Goal: Information Seeking & Learning: Find contact information

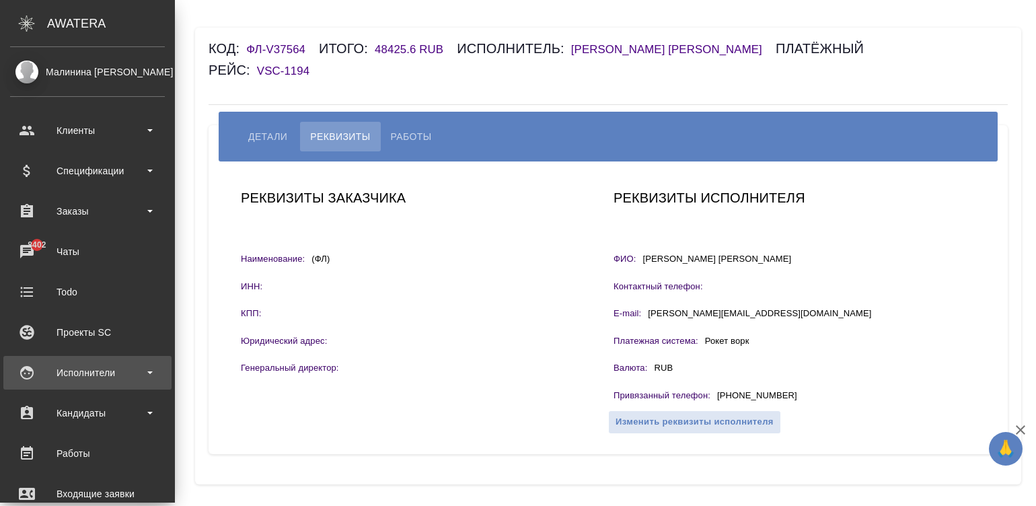
click at [24, 388] on div "Исполнители" at bounding box center [87, 373] width 168 height 34
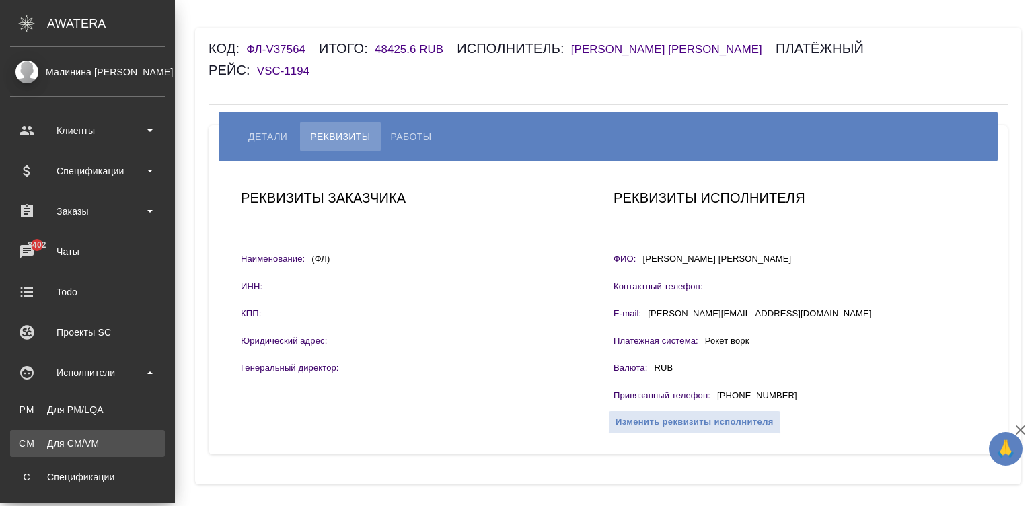
click at [105, 450] on link "CM Для CM/VM" at bounding box center [87, 443] width 155 height 27
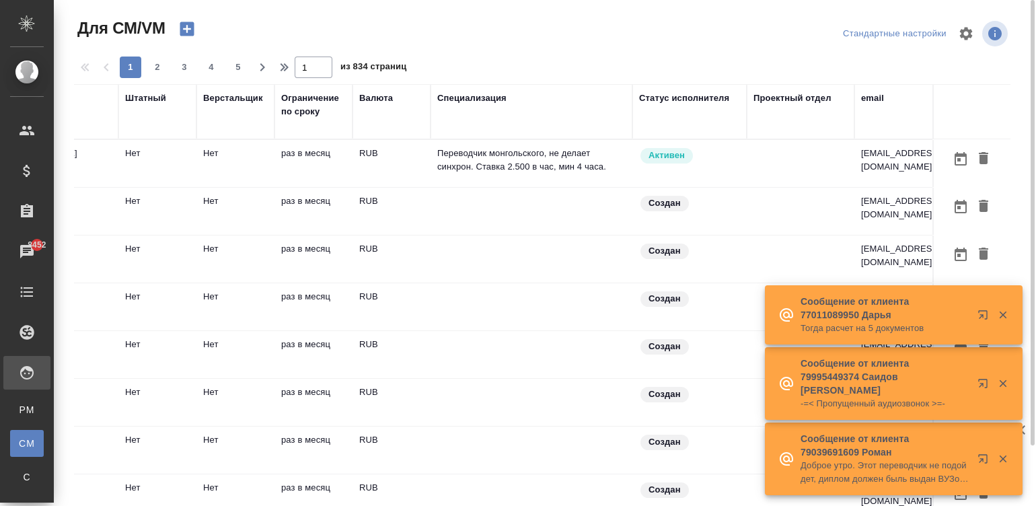
scroll to position [0, 505]
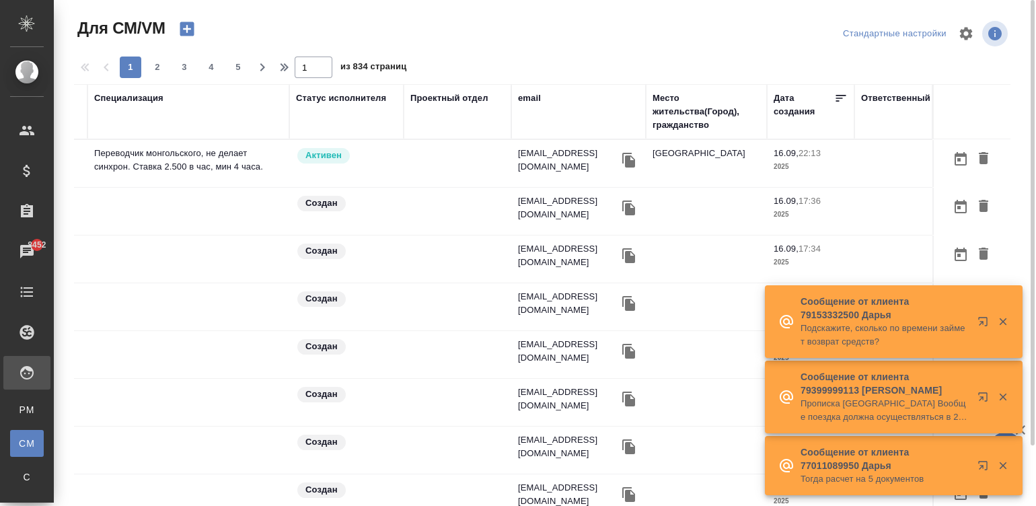
click at [530, 93] on div "email" at bounding box center [529, 98] width 23 height 13
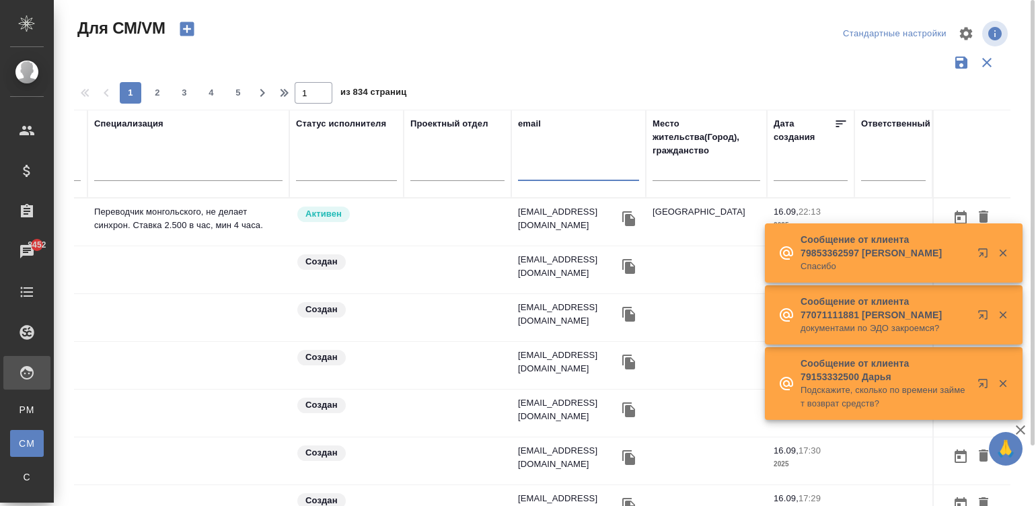
click at [564, 172] on input "text" at bounding box center [578, 172] width 121 height 17
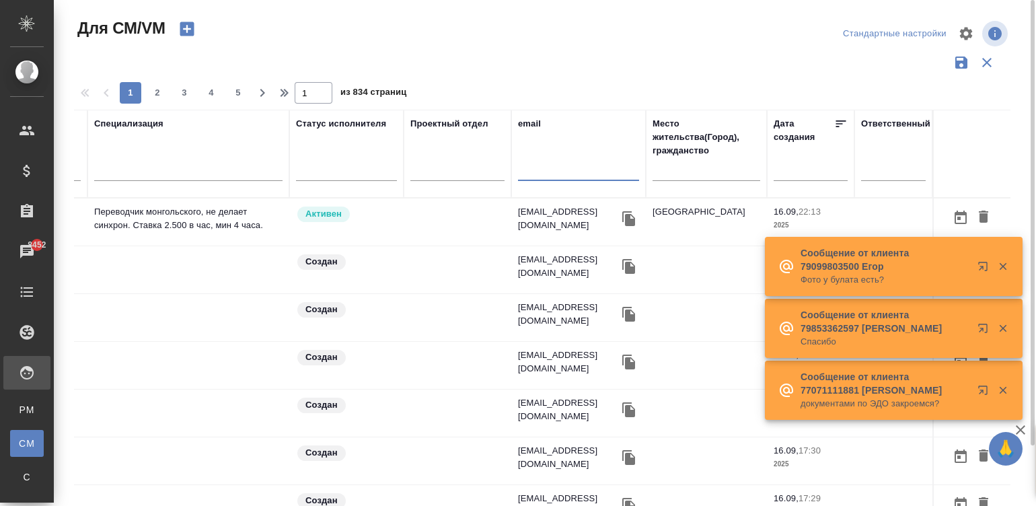
paste input "srilanisubari@gmail.com"
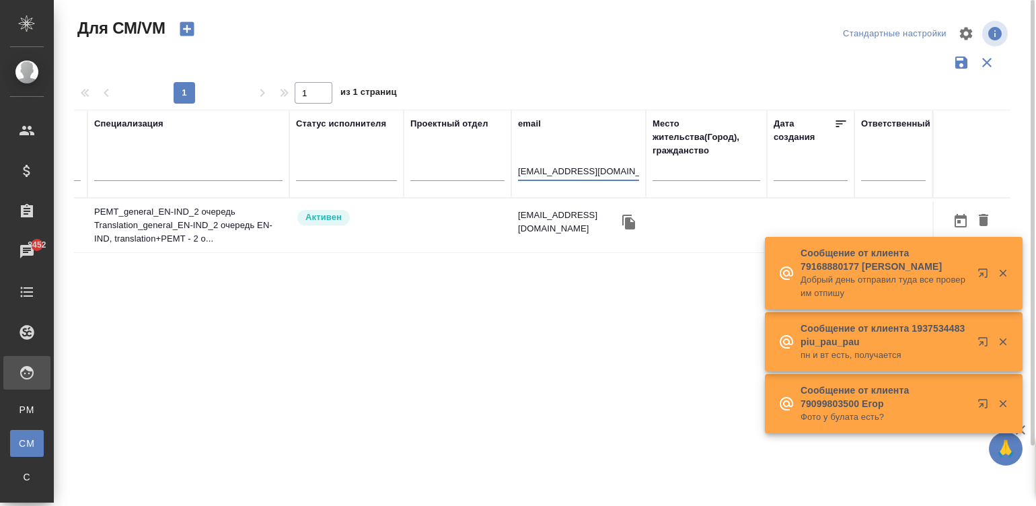
scroll to position [0, 501]
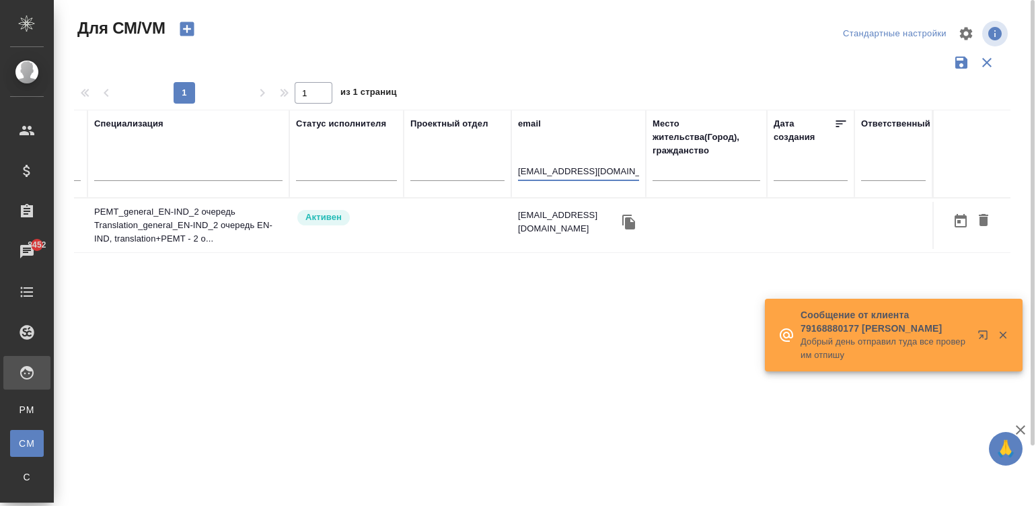
type input "srilanisubari@gmail.com"
click at [462, 211] on td at bounding box center [458, 225] width 108 height 47
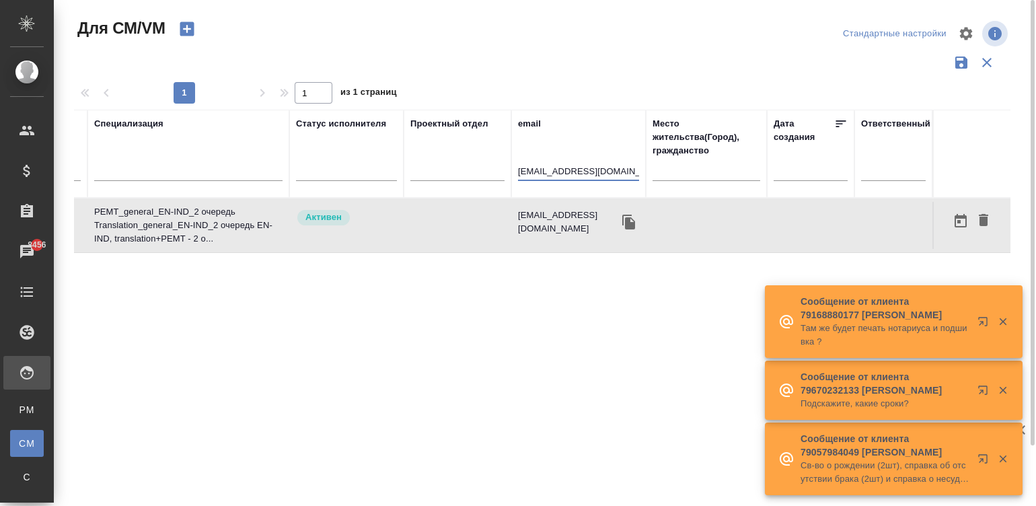
click at [543, 169] on input "srilanisubari@gmail.com" at bounding box center [578, 172] width 121 height 17
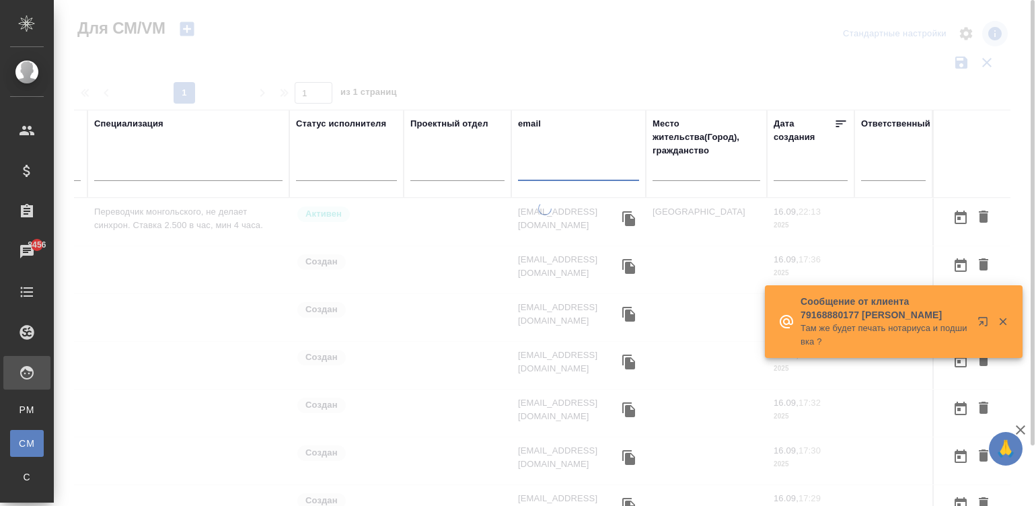
click at [275, 229] on tr "Балданцэрэн Амгалан Нет Нет раз в месяц RUB Переводчик монгольского, не делает …" at bounding box center [291, 223] width 1437 height 48
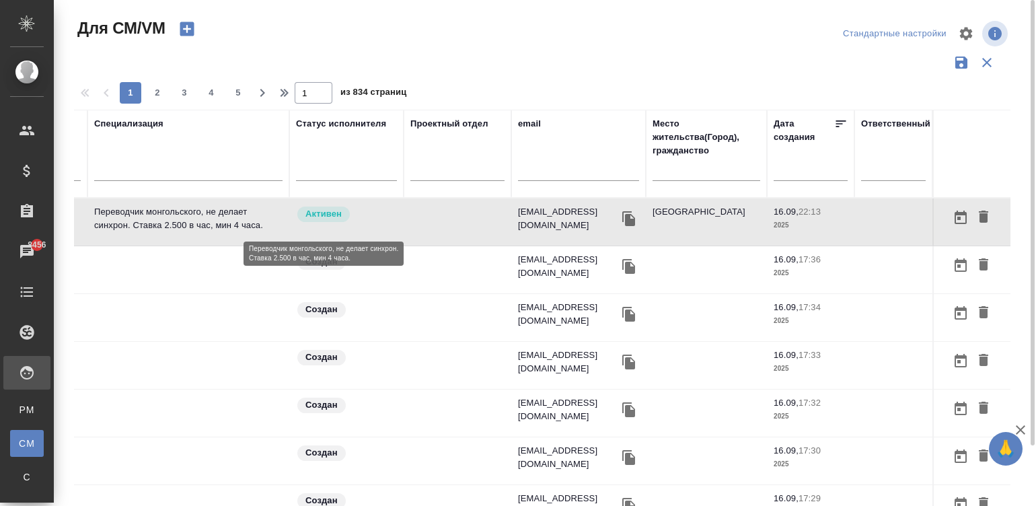
scroll to position [0, 366]
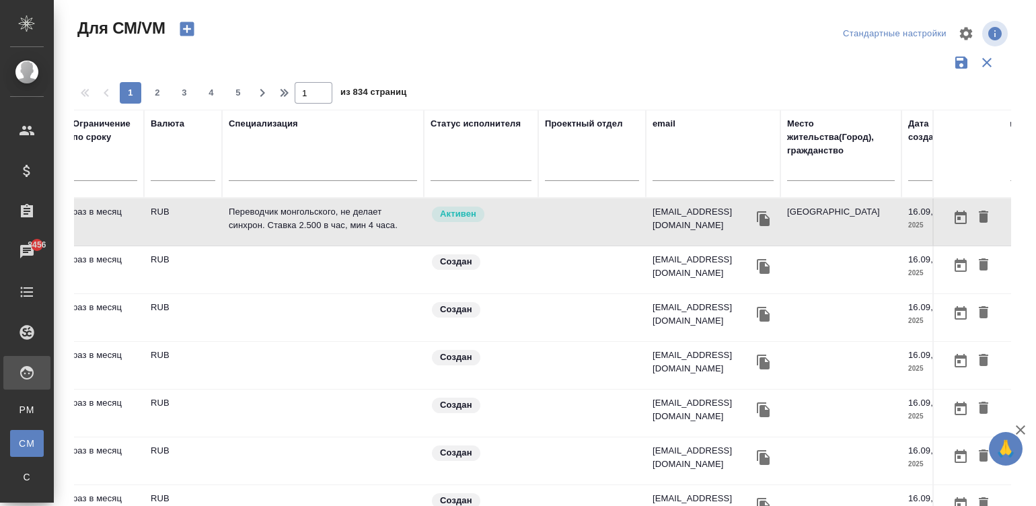
drag, startPoint x: 316, startPoint y: 239, endPoint x: -3, endPoint y: 229, distance: 319.1
click at [0, 229] on html "🙏 .cls-1 fill:#fff; AWATERA Малинина Мария m.malinina Клиенты Спецификации Зака…" at bounding box center [518, 253] width 1036 height 506
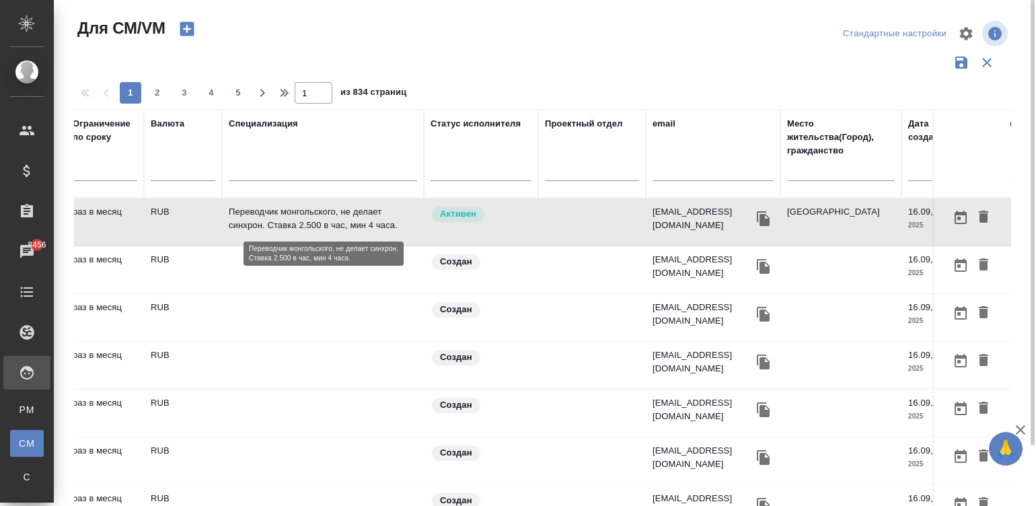
click at [258, 225] on p "Переводчик монгольского, не делает синхрон. Ставка 2.500 в час, мин 4 часа." at bounding box center [323, 218] width 188 height 27
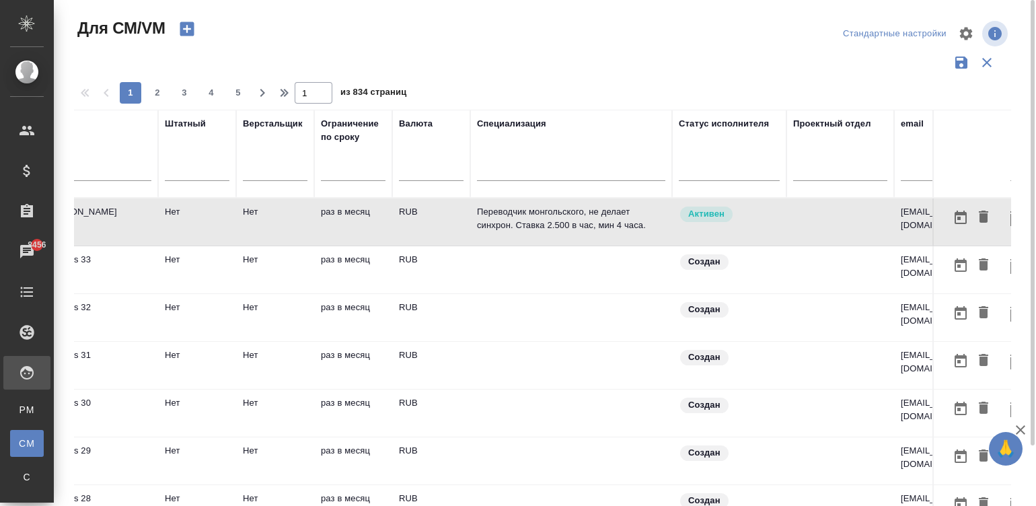
scroll to position [0, 0]
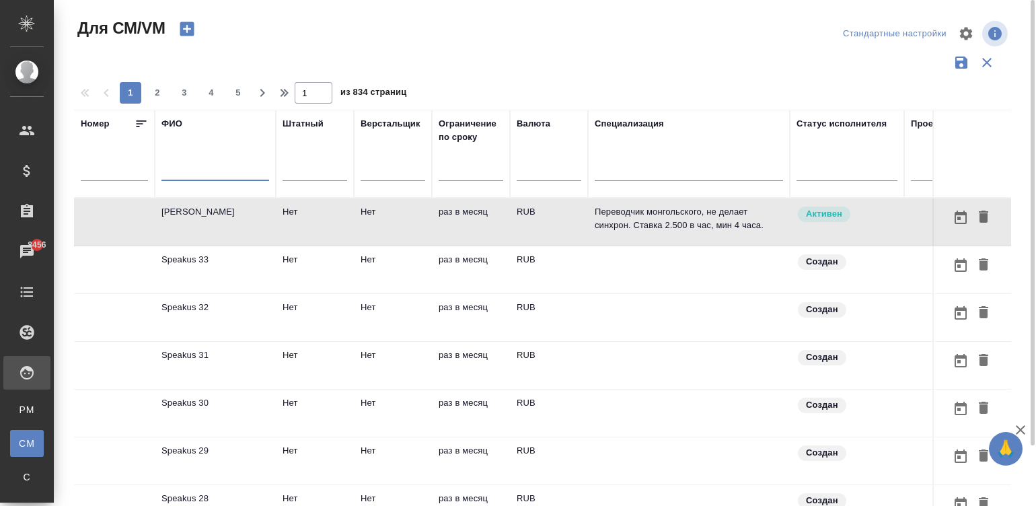
click at [215, 172] on input "text" at bounding box center [216, 172] width 108 height 17
type input "корзун"
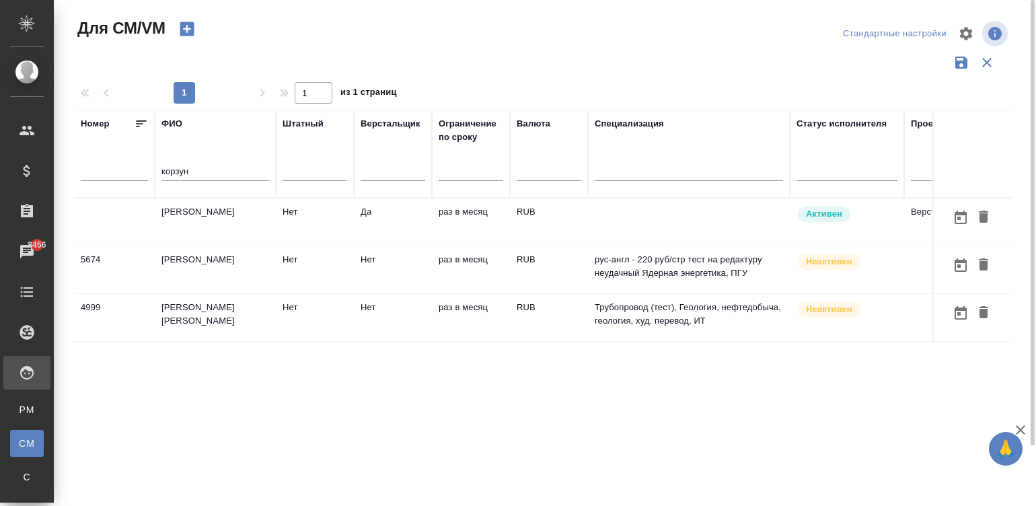
click at [422, 215] on td "Да" at bounding box center [393, 222] width 78 height 47
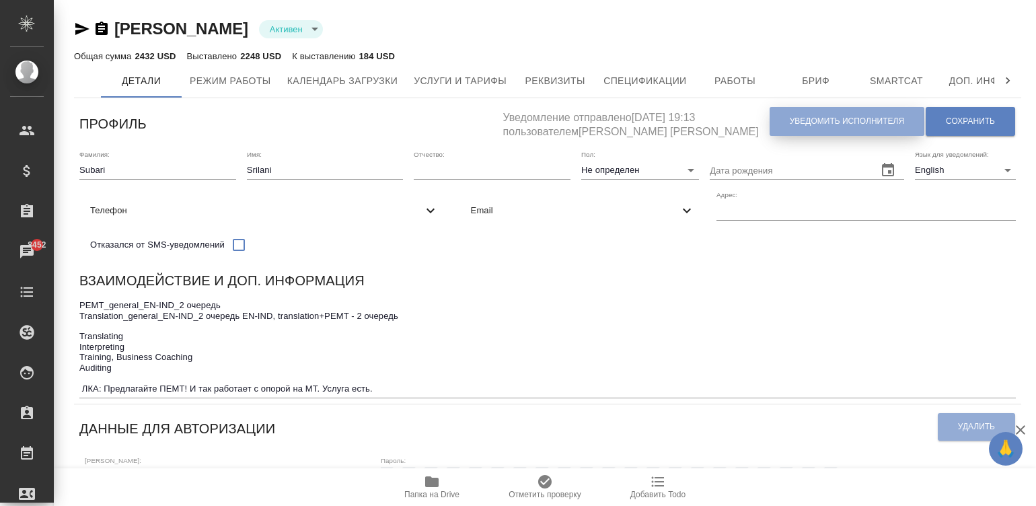
click at [832, 116] on span "Уведомить исполнителя" at bounding box center [847, 121] width 114 height 11
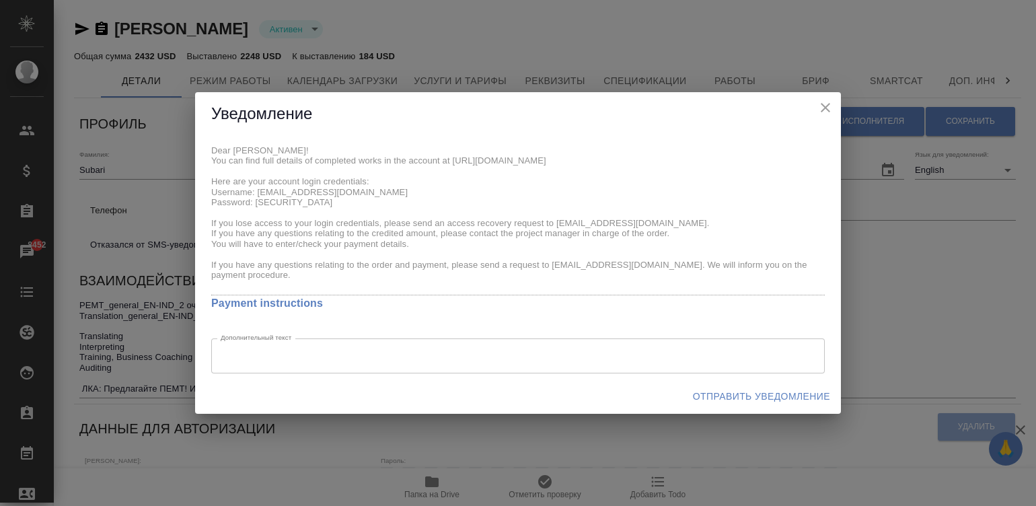
click at [208, 151] on div "Dear Srilani! You can find full details of completed works in the account at ht…" at bounding box center [518, 257] width 646 height 243
click at [734, 396] on span "Отправить уведомление" at bounding box center [761, 396] width 137 height 17
type input "SmartCATAdobe AcrobatAdobe PhotoshopCorel DrawOpenOffice"
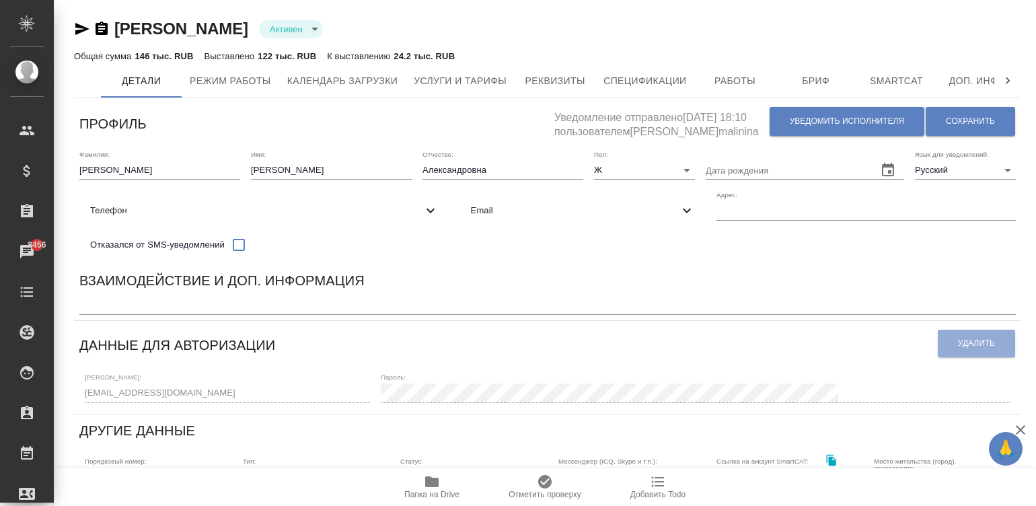
click at [511, 296] on div "Взаимодействие и доп. информация" at bounding box center [547, 283] width 937 height 26
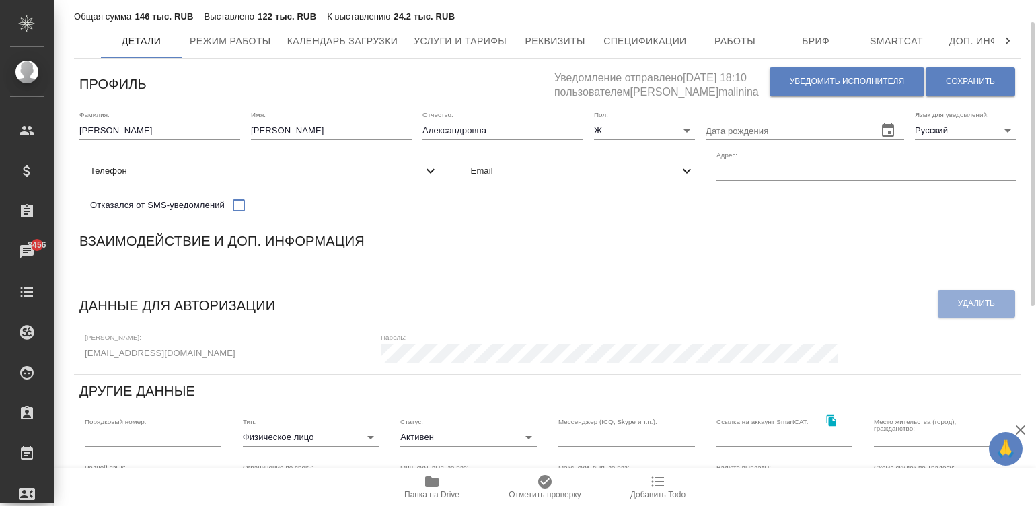
scroll to position [20, 0]
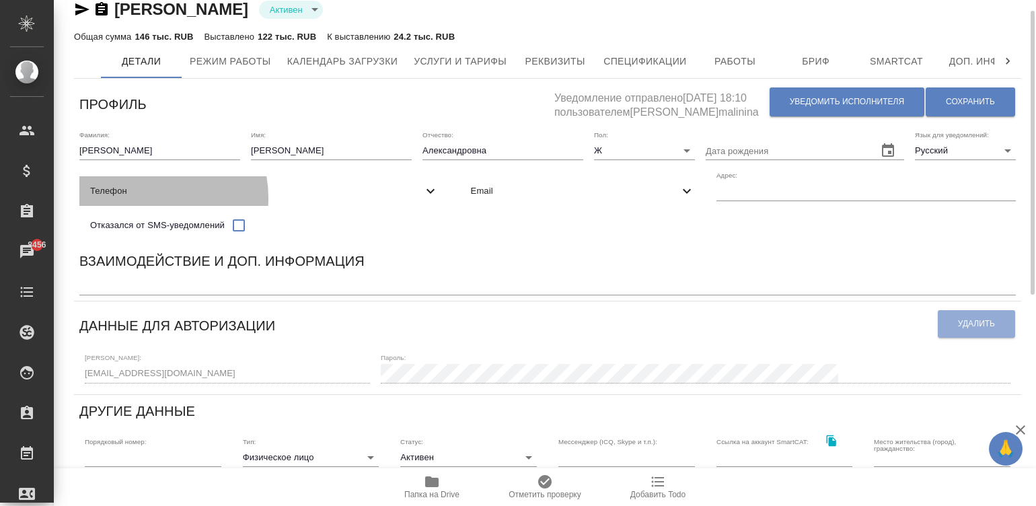
click at [450, 176] on div "Телефон" at bounding box center [264, 191] width 370 height 30
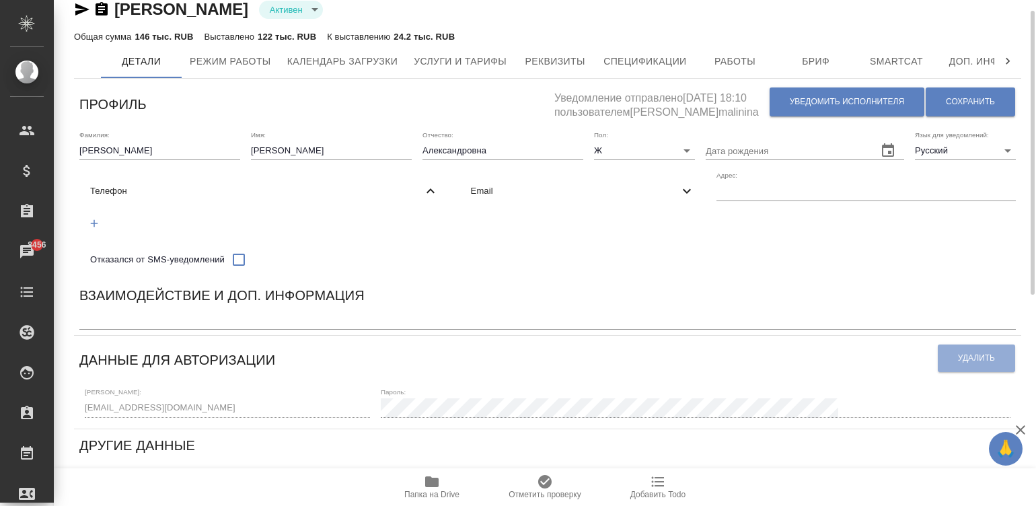
click at [727, 301] on div "Взаимодействие и доп. информация" at bounding box center [547, 298] width 937 height 26
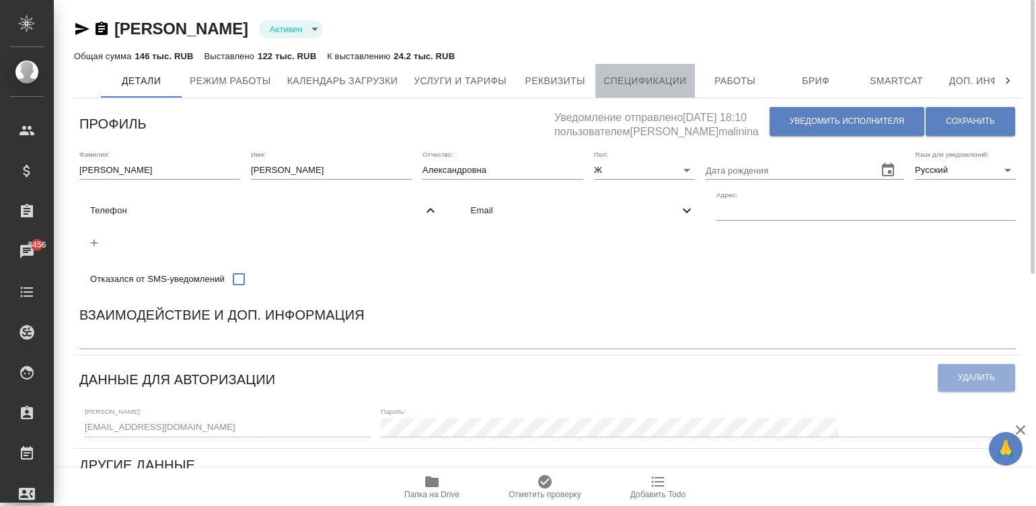
click at [653, 71] on button "Спецификации" at bounding box center [645, 81] width 99 height 34
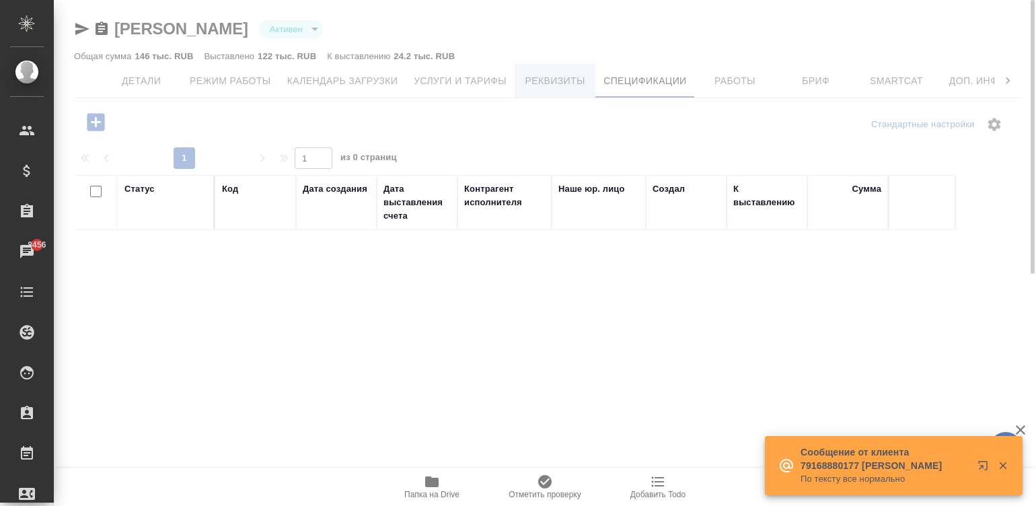
click at [551, 74] on span "Реквизиты" at bounding box center [555, 81] width 65 height 17
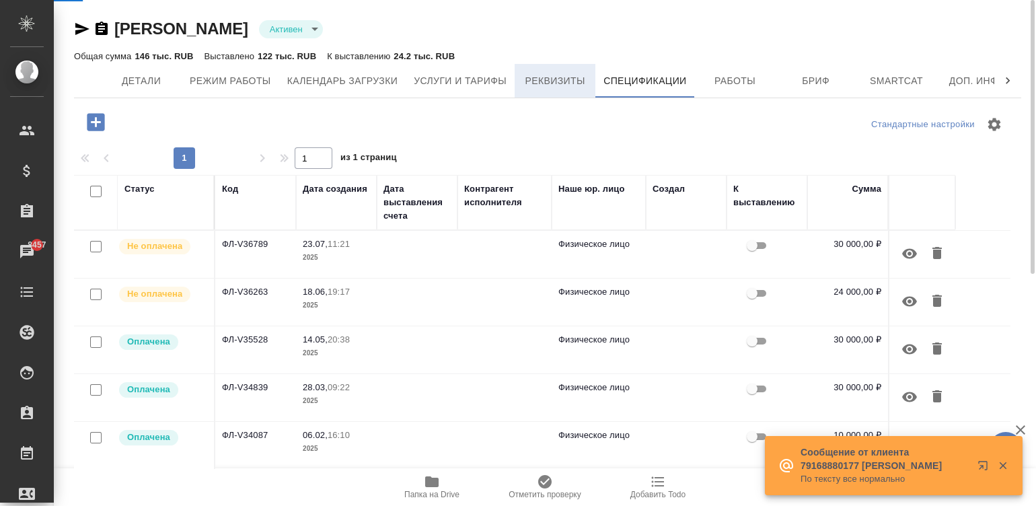
select select "10"
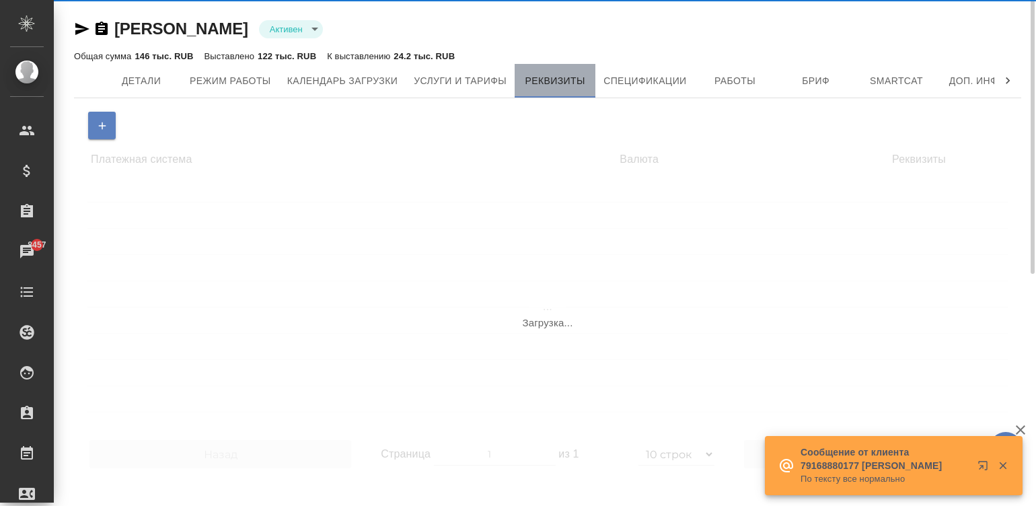
click at [548, 84] on span "Реквизиты" at bounding box center [555, 81] width 65 height 17
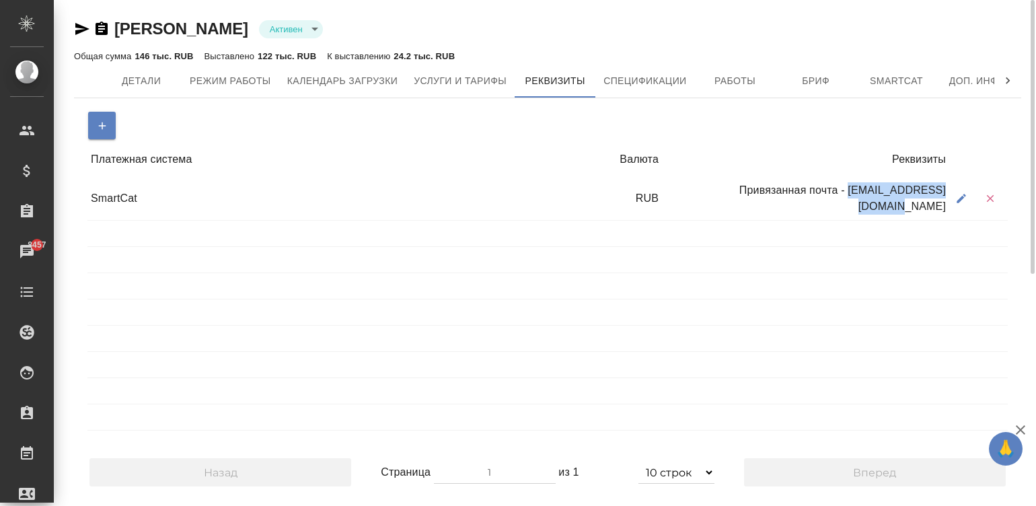
drag, startPoint x: 943, startPoint y: 199, endPoint x: 828, endPoint y: 208, distance: 115.4
click at [828, 208] on div "Привязанная почта - knittingolga@gmail.com" at bounding box center [805, 199] width 287 height 42
copy div "knittingolga@gmail.com"
click at [639, 85] on span "Спецификации" at bounding box center [645, 81] width 83 height 17
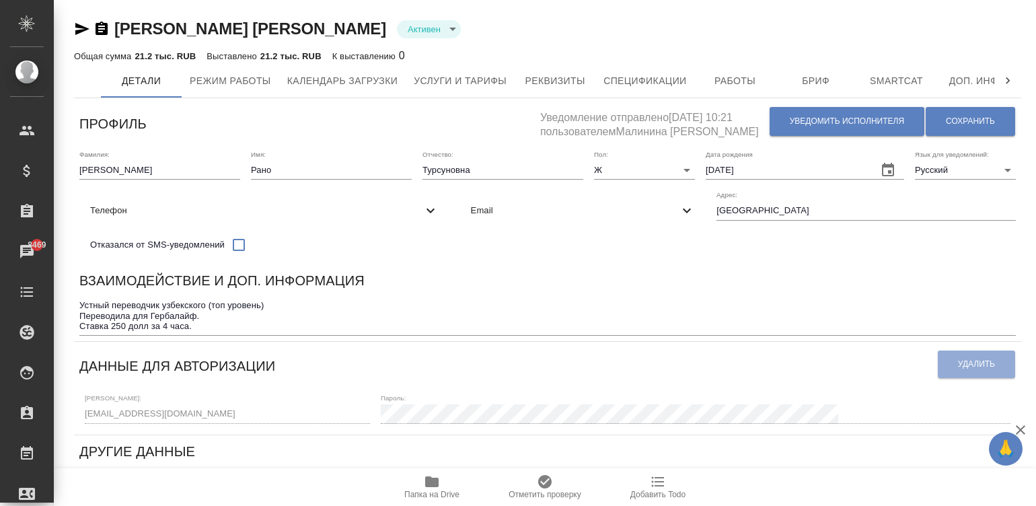
click at [740, 30] on div "[PERSON_NAME] [PERSON_NAME] active" at bounding box center [548, 29] width 948 height 22
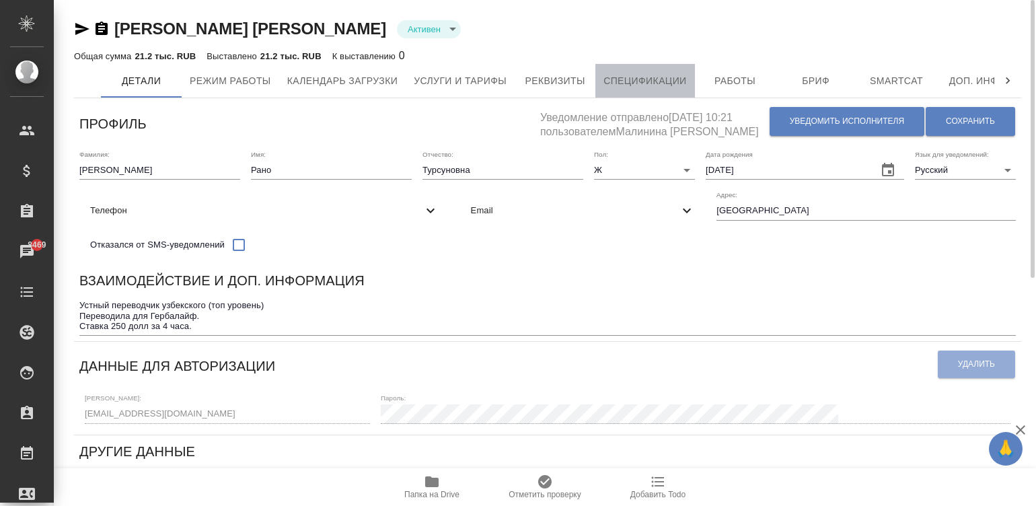
click at [651, 84] on span "Спецификации" at bounding box center [645, 81] width 83 height 17
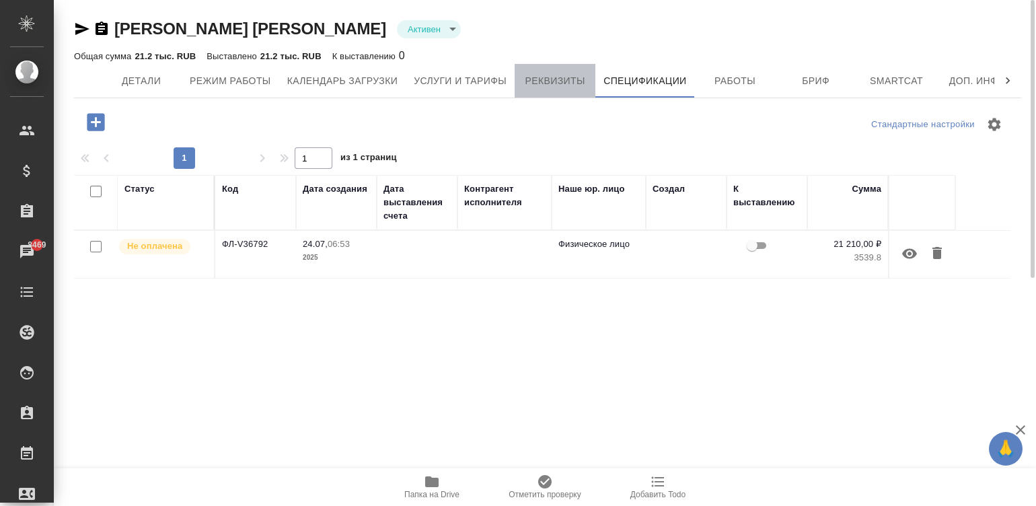
click at [558, 80] on span "Реквизиты" at bounding box center [555, 81] width 65 height 17
select select "10"
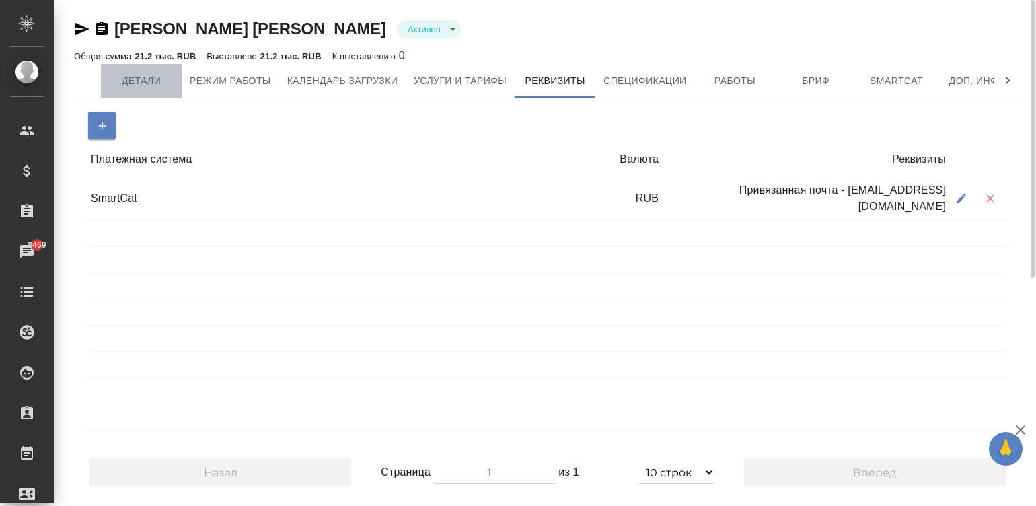
click at [144, 75] on span "Детали" at bounding box center [141, 81] width 65 height 17
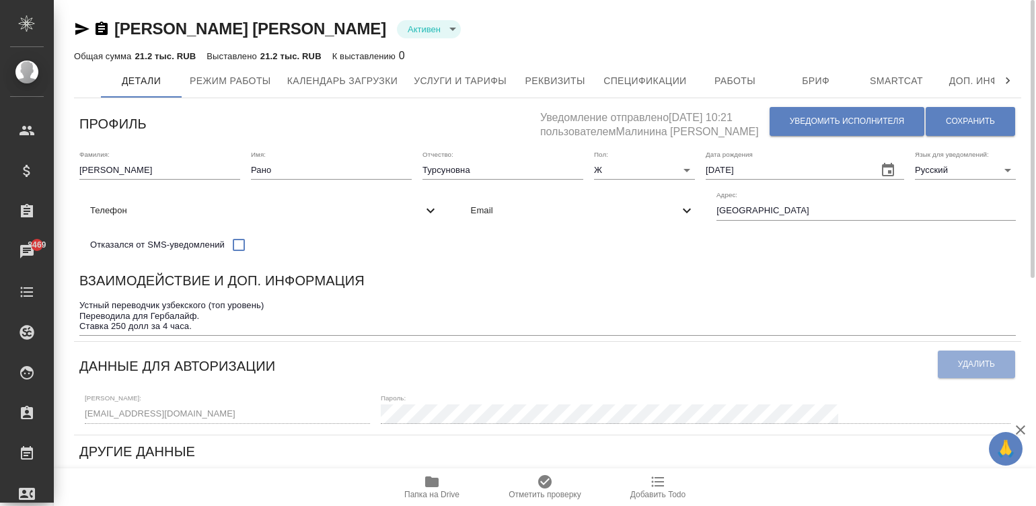
click at [471, 217] on span "Email" at bounding box center [575, 210] width 209 height 13
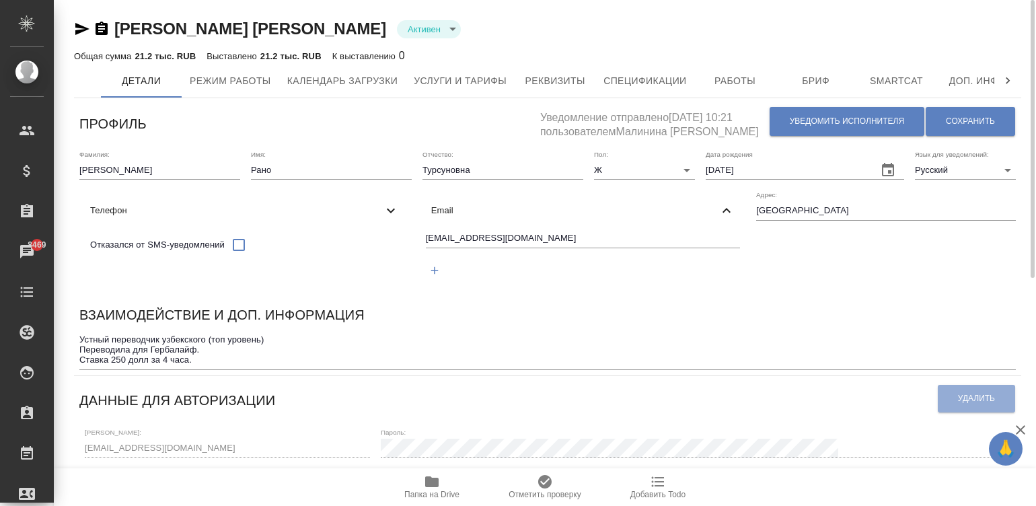
click at [426, 248] on input "status_translation@mail.ru" at bounding box center [583, 239] width 315 height 17
click at [637, 80] on span "Спецификации" at bounding box center [645, 81] width 83 height 17
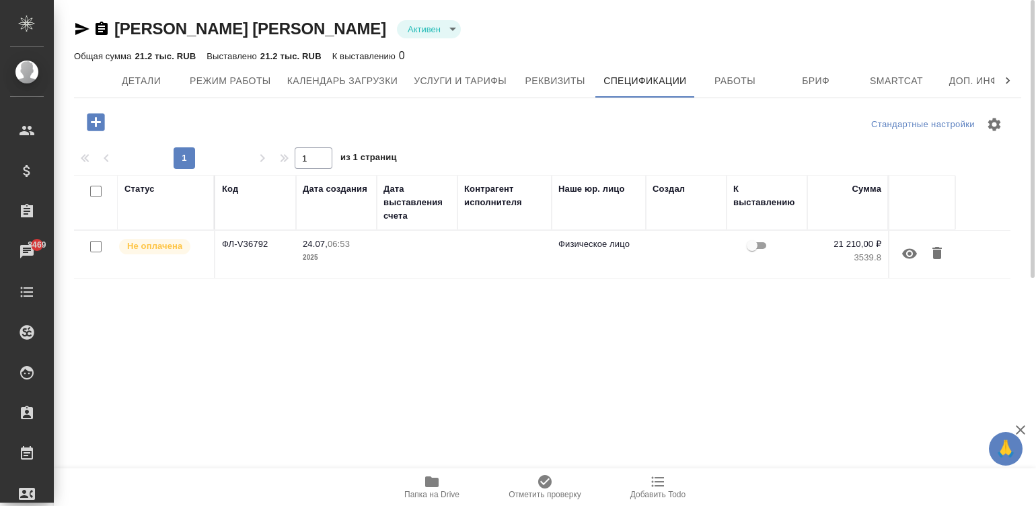
click at [531, 257] on td at bounding box center [505, 254] width 94 height 47
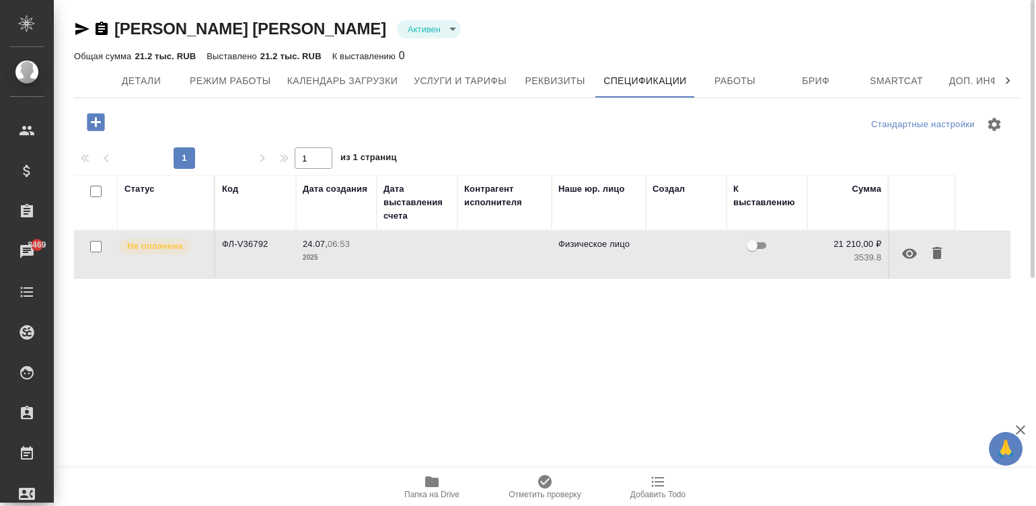
click at [531, 257] on td at bounding box center [505, 254] width 94 height 47
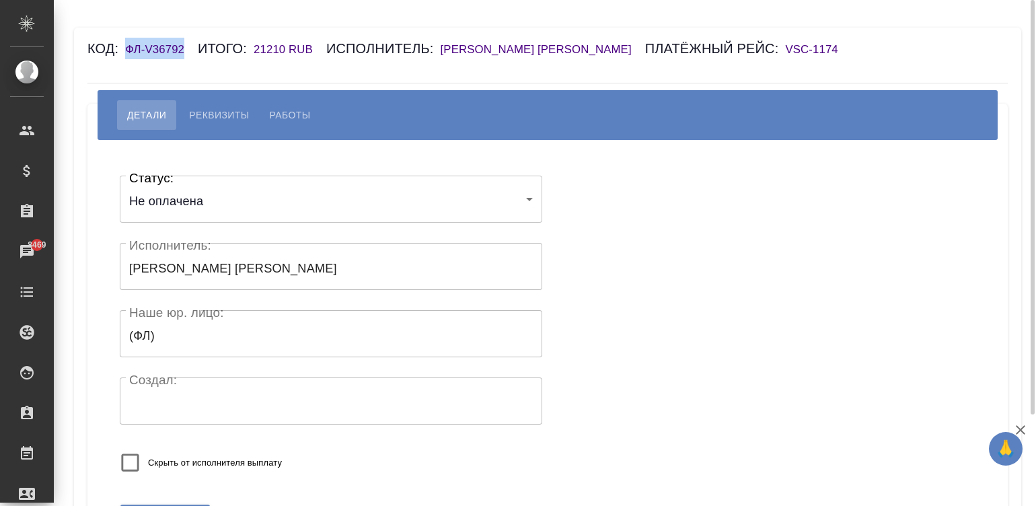
drag, startPoint x: 183, startPoint y: 48, endPoint x: 122, endPoint y: 54, distance: 60.9
click at [122, 54] on div "Код: ФЛ-V36792 Итого: 21210 RUB Исполнитель: [PERSON_NAME] [PERSON_NAME] рейс: …" at bounding box center [470, 49] width 767 height 22
copy h6 "ФЛ-V36792"
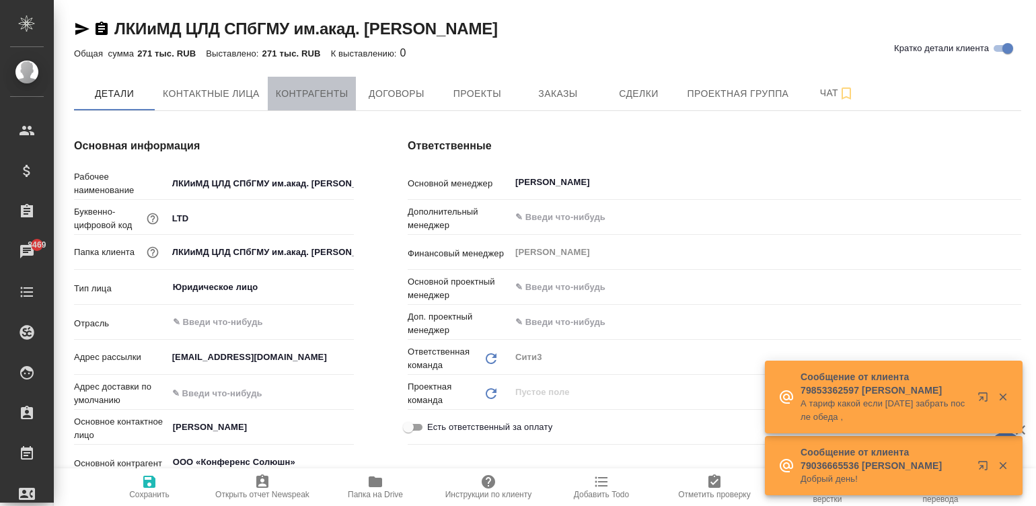
click at [314, 95] on span "Контрагенты" at bounding box center [312, 93] width 73 height 17
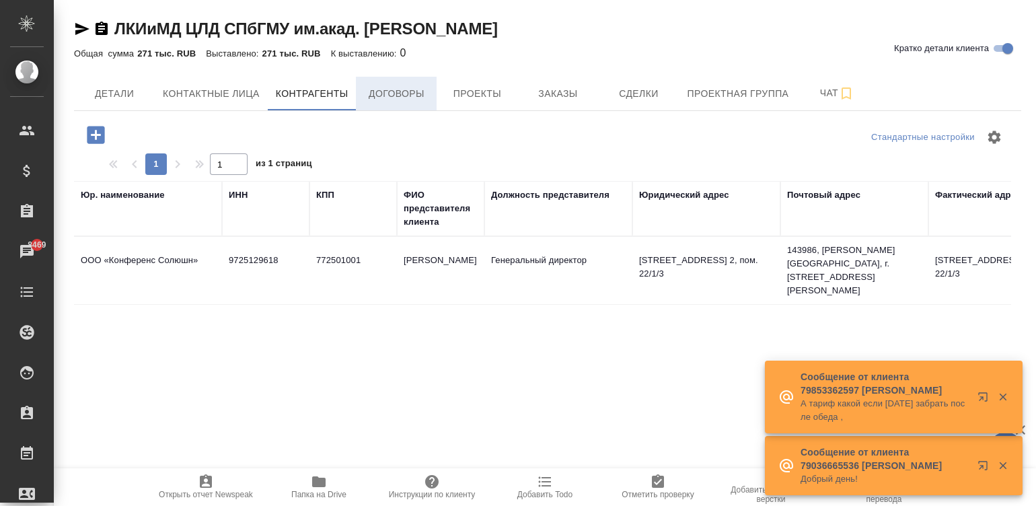
click at [402, 97] on span "Договоры" at bounding box center [396, 93] width 65 height 17
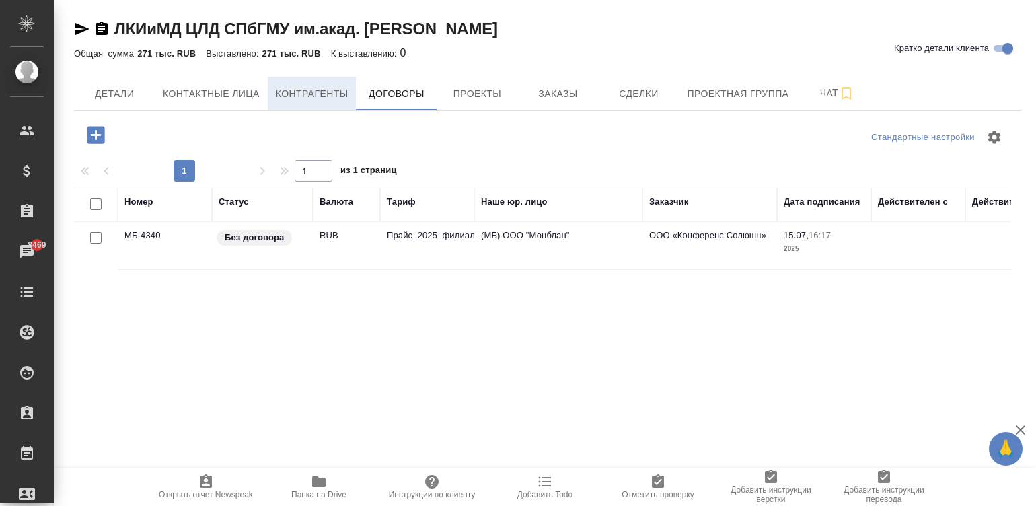
click at [313, 93] on span "Контрагенты" at bounding box center [312, 93] width 73 height 17
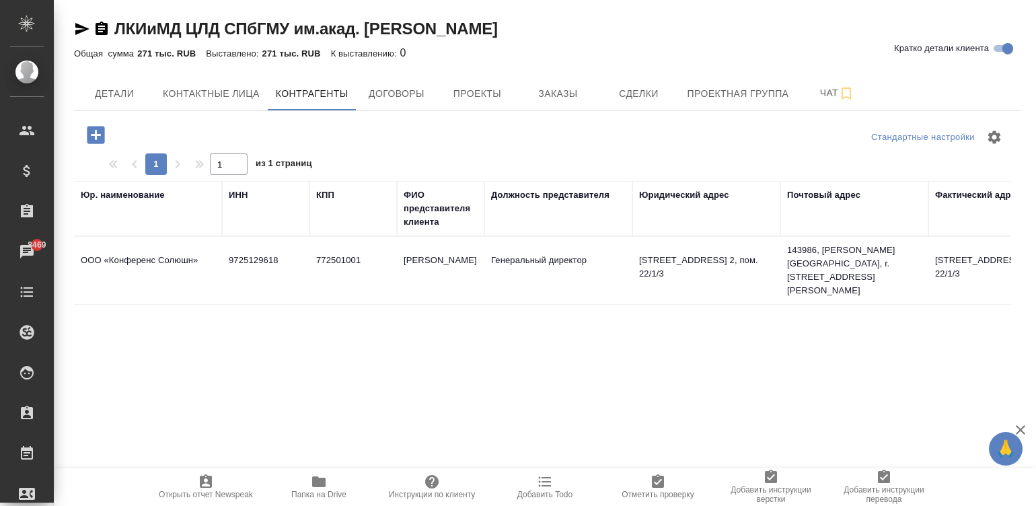
scroll to position [0, 819]
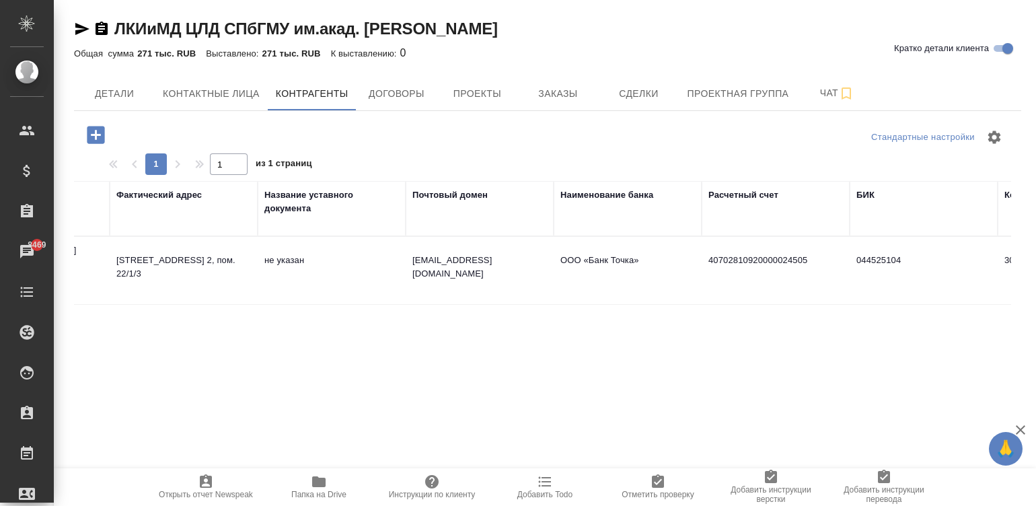
click at [342, 252] on td "не указан" at bounding box center [332, 270] width 148 height 47
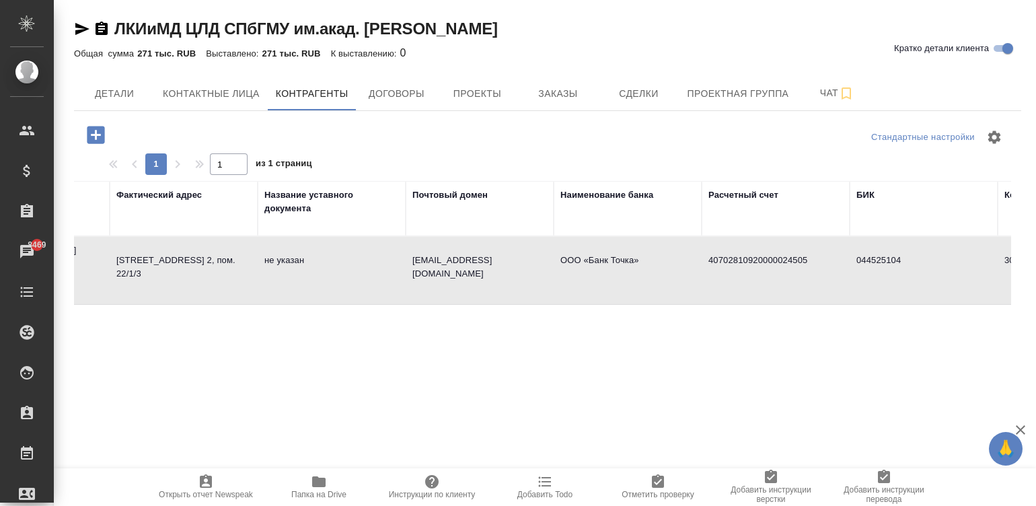
click at [342, 252] on td "не указан" at bounding box center [332, 270] width 148 height 47
type textarea "ООО «Конференс Солюшн»"
type input "9725129618"
type input "772501001"
type input "Бакланова Маргарита Леонидовна"
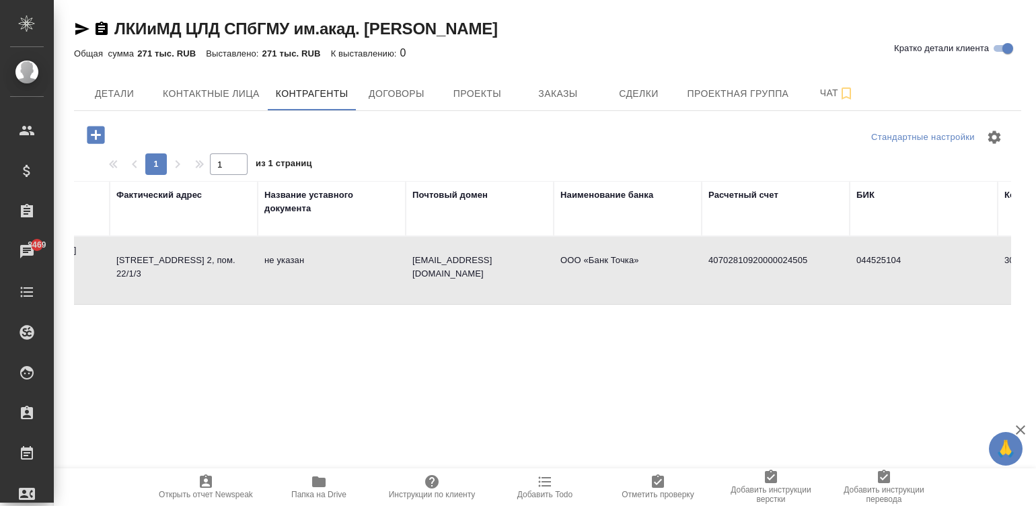
type input "Генеральный директор"
type textarea "115114, г. Москва, Дербеневская наб., д. 7, стр. 2, пом. 22/1/3"
type textarea "143986, Московская область, г. Балашиха, мкрн Саввино, Спасский бульвар, д. 4, …"
type textarea "115114, г. Москва, Дербеневская наб., д. 7, стр. 2, пом. 22/1/3"
type input "info@conference-s.ru"
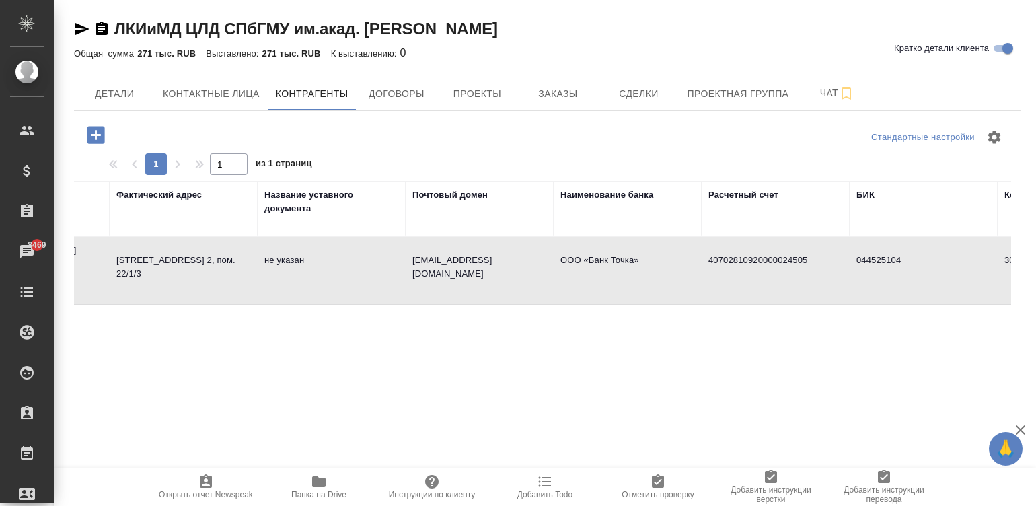
type input "ООО «Банк Точка»"
type input "40702810920000024505"
type input "044525104"
type input "30101810745374525104"
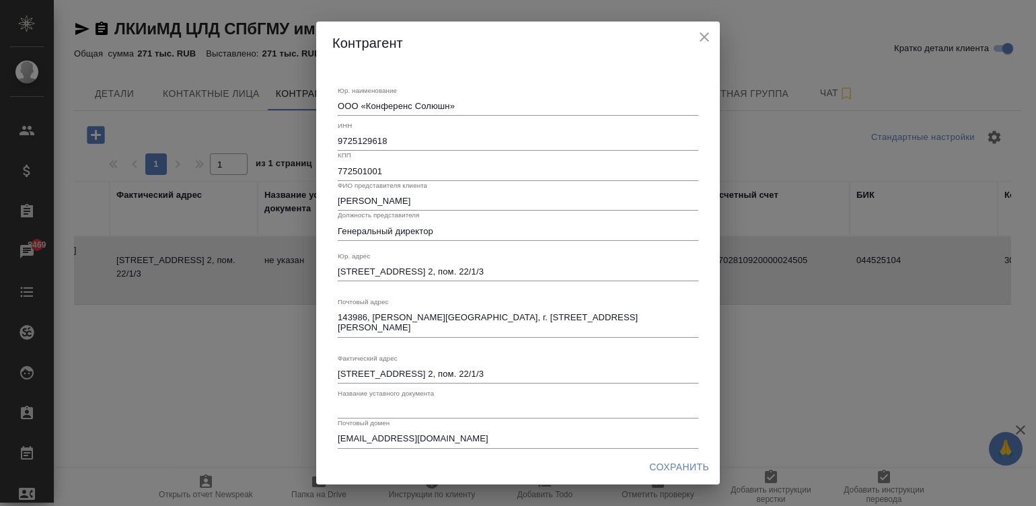
scroll to position [129, 0]
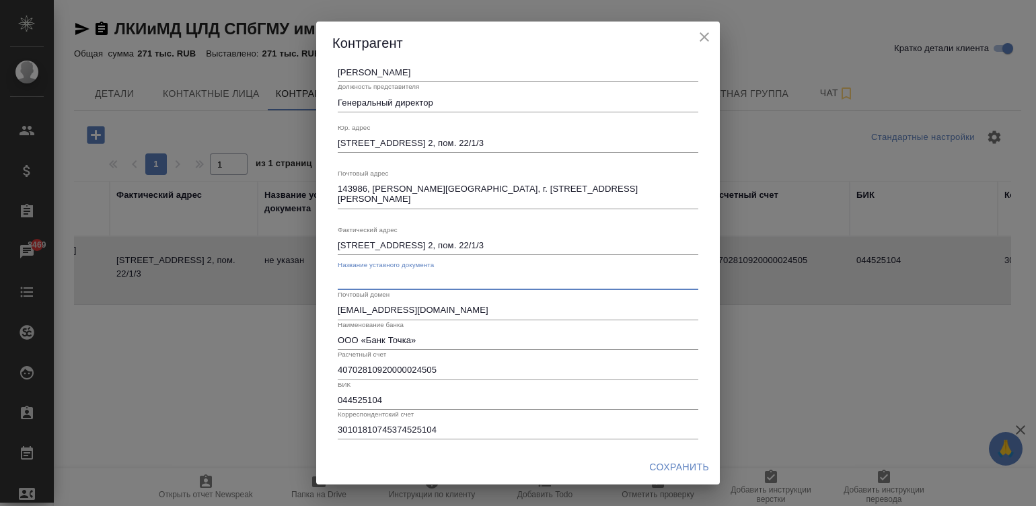
click at [412, 276] on input "text" at bounding box center [518, 280] width 361 height 19
type input "Устав"
click at [678, 465] on span "Сохранить" at bounding box center [679, 467] width 60 height 17
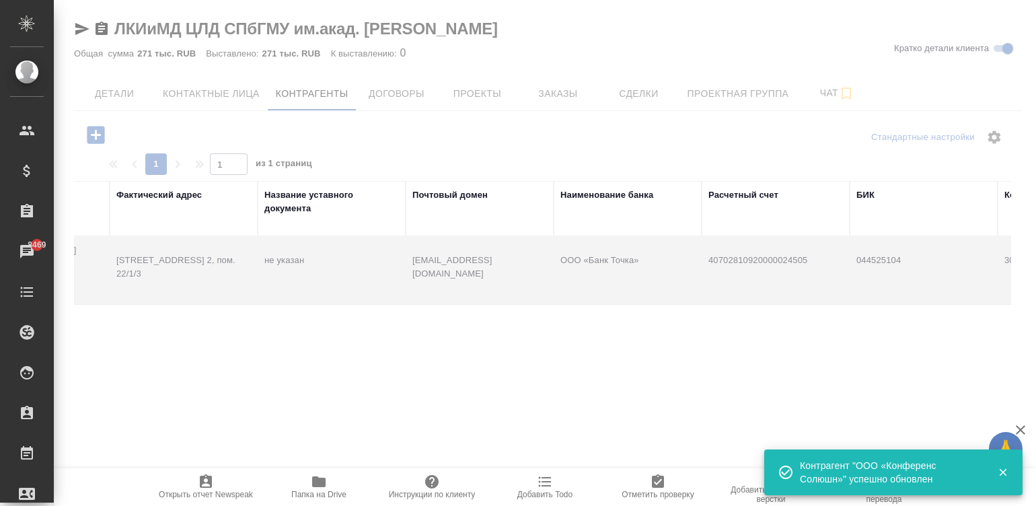
click at [120, 87] on span "Детали" at bounding box center [114, 93] width 65 height 17
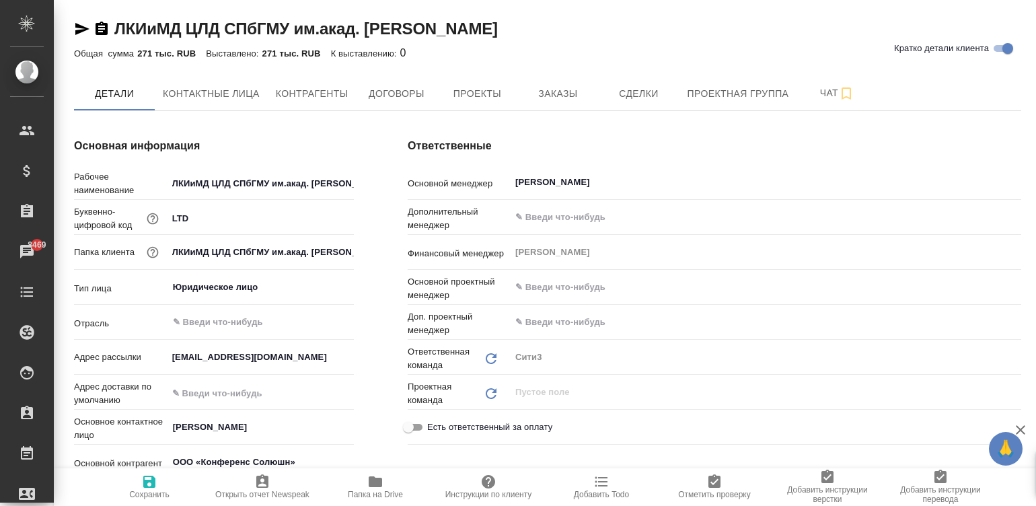
type textarea "x"
click at [382, 311] on div "Ответственные Основной менеджер Никитина Татьяна ​ Дополнительный менеджер ​ Фи…" at bounding box center [715, 387] width 668 height 553
type textarea "x"
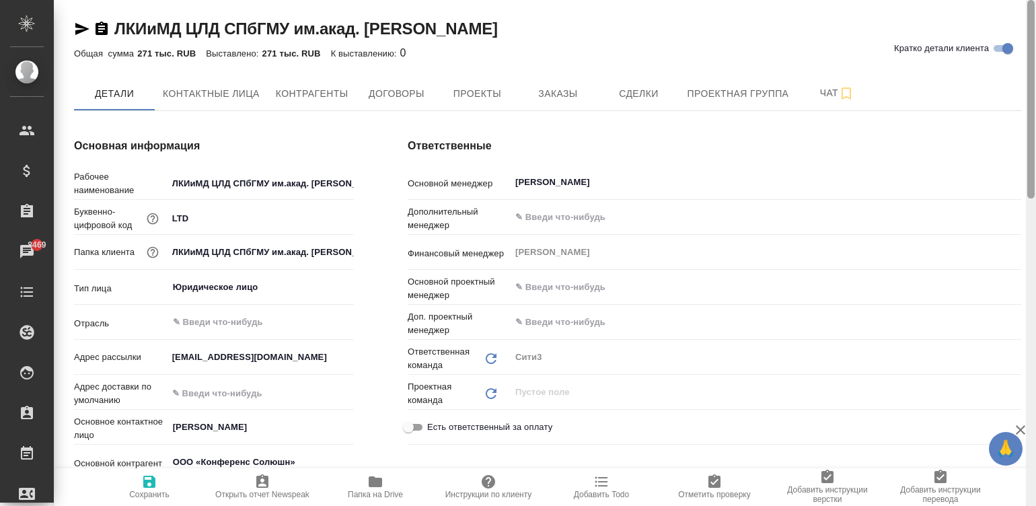
click at [1030, 20] on div at bounding box center [1031, 253] width 10 height 507
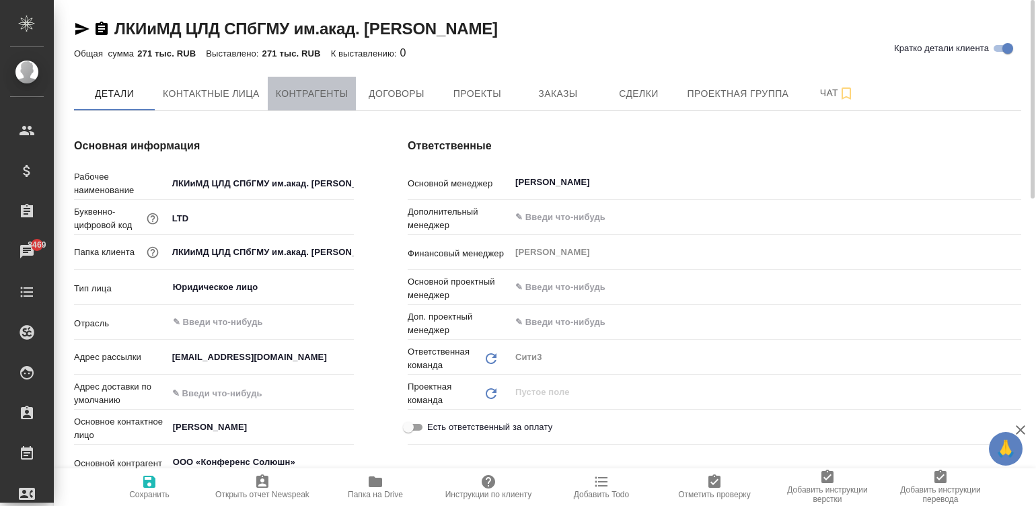
click at [318, 84] on button "Контрагенты" at bounding box center [312, 94] width 89 height 34
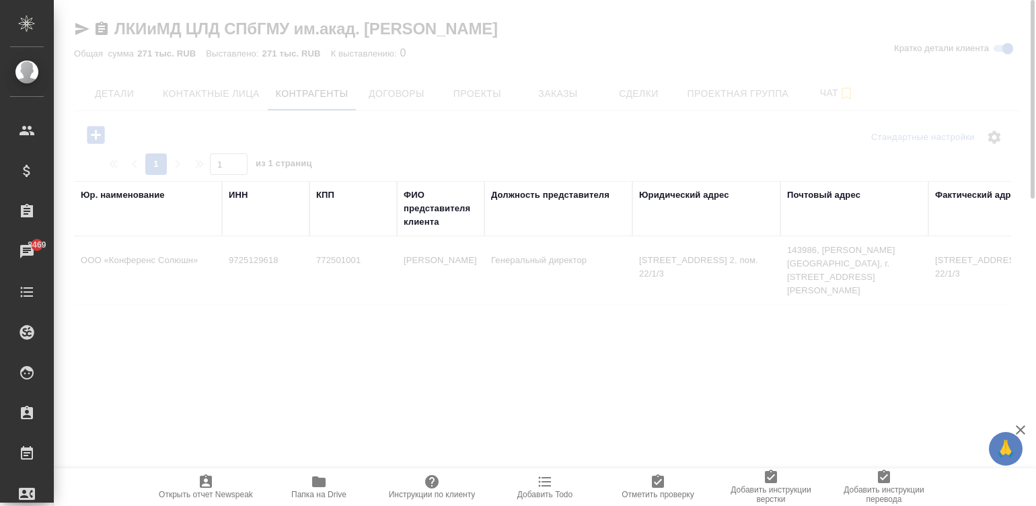
click at [562, 256] on td "Генеральный директор" at bounding box center [559, 270] width 148 height 47
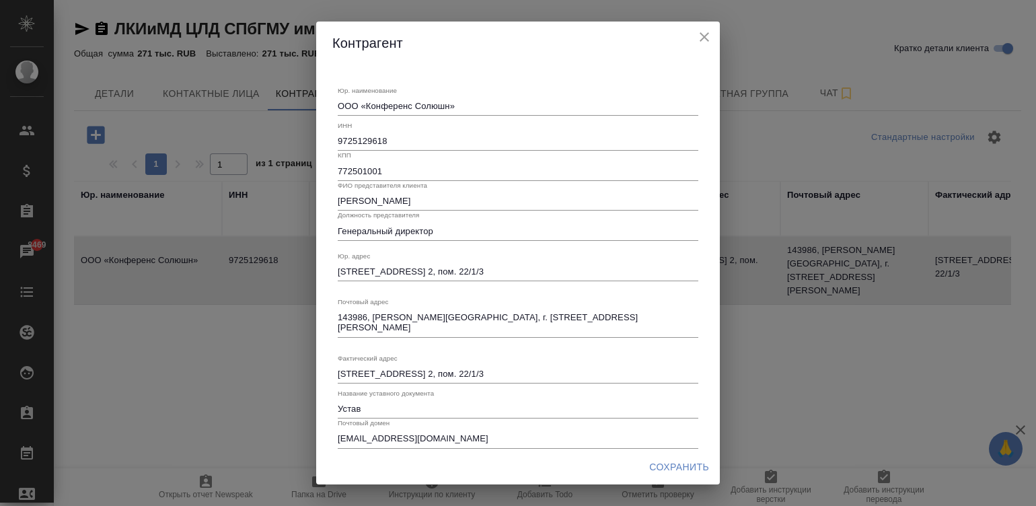
click at [515, 320] on textarea "143986, Московская область, г. Балашиха, мкрн Саввино, Спасский бульвар, д. 4, …" at bounding box center [518, 322] width 361 height 21
click at [442, 367] on div "115114, г. Москва, Дербеневская наб., д. 7, стр. 2, пом. 22/1/3 x" at bounding box center [518, 374] width 361 height 19
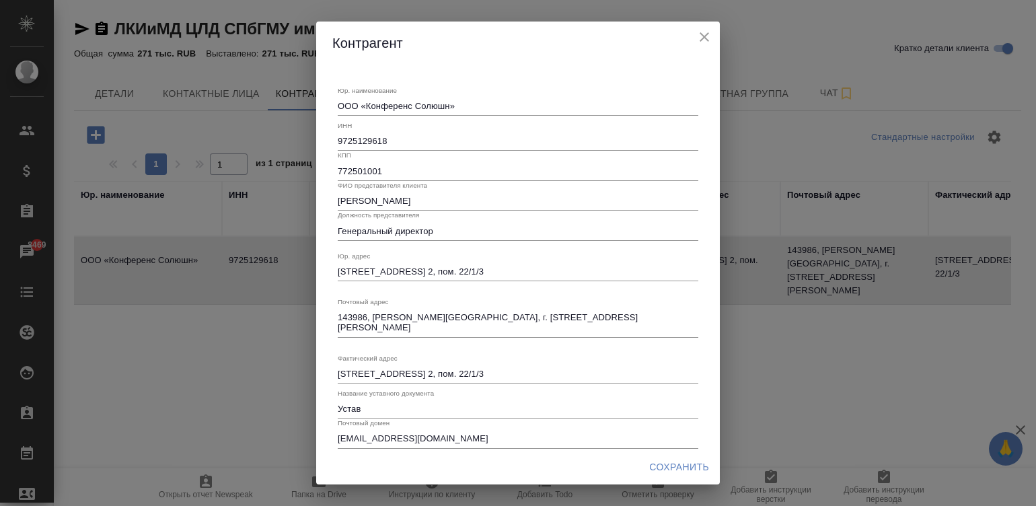
click at [442, 367] on div "115114, г. Москва, Дербеневская наб., д. 7, стр. 2, пом. 22/1/3 x" at bounding box center [518, 374] width 361 height 19
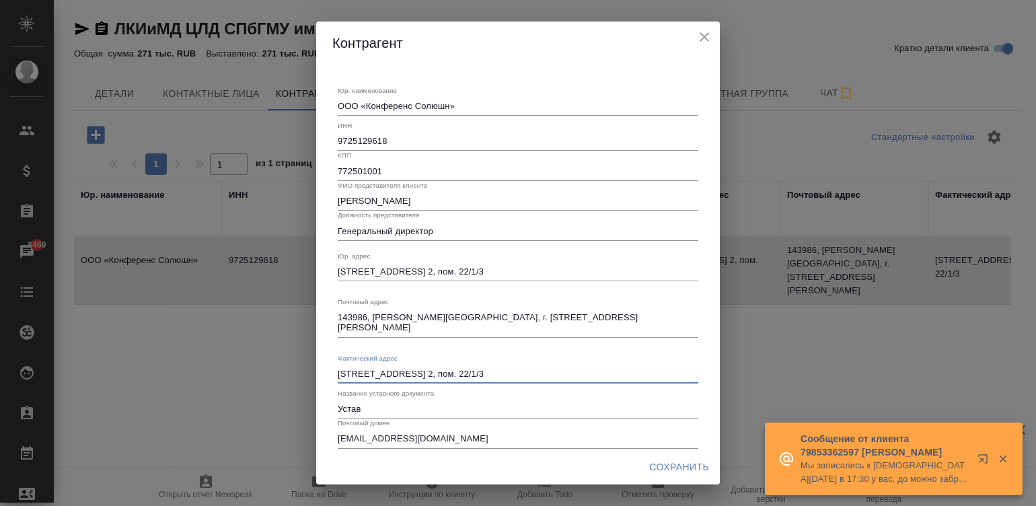
click at [456, 370] on textarea "115114, г. Москва, Дербеневская наб., д. 7, стр. 2, пом. 22/1/3" at bounding box center [518, 374] width 361 height 10
click at [707, 41] on icon "close" at bounding box center [705, 37] width 16 height 16
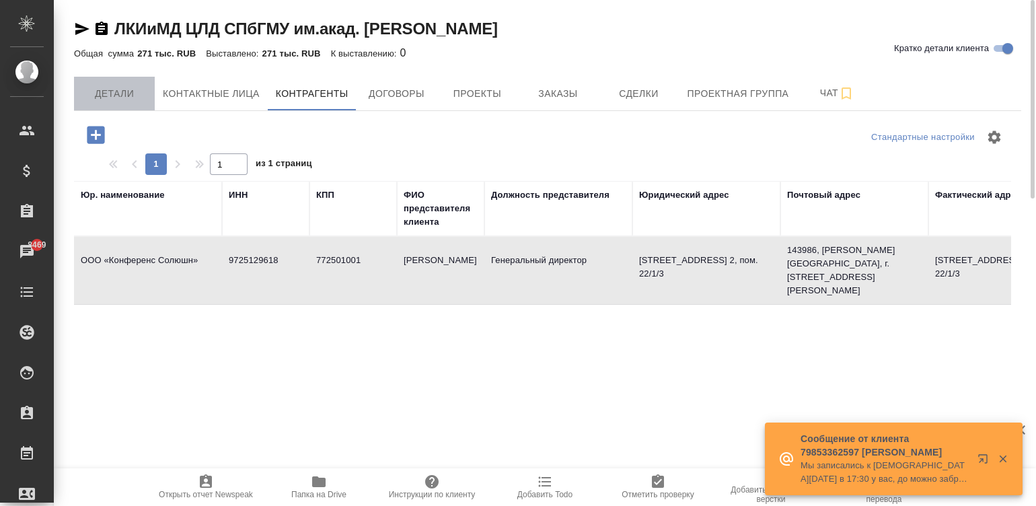
click at [101, 89] on span "Детали" at bounding box center [114, 93] width 65 height 17
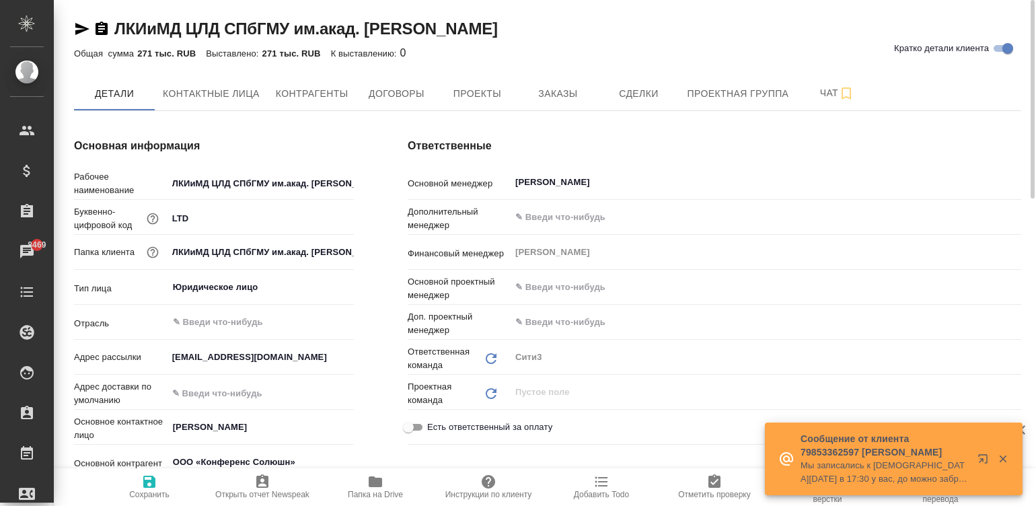
type textarea "x"
click at [1003, 458] on icon "button" at bounding box center [1002, 459] width 7 height 7
type textarea "x"
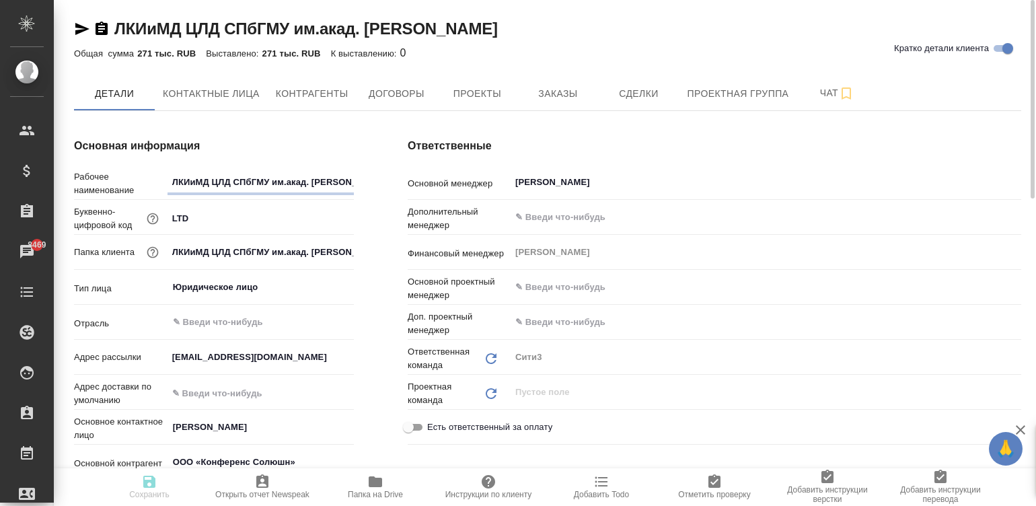
type textarea "x"
click at [229, 399] on input "text" at bounding box center [260, 394] width 185 height 20
paste input "115114, г. Москва, Дербеневская наб., д. 7, стр. 2, пом. 22/1/3"
type input "115114, г. Москва, Дербеневская наб., д. 7, стр. 2, пом. 22/1/3"
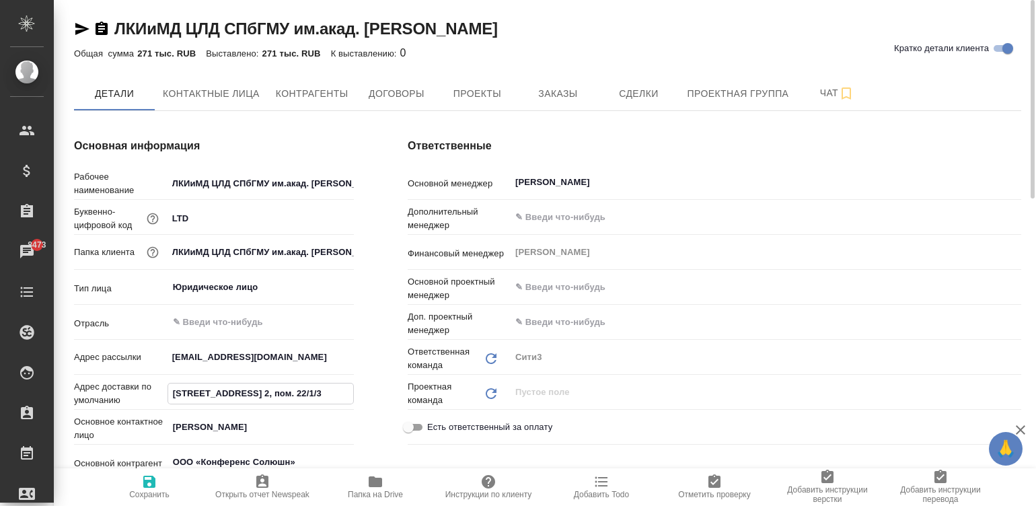
type textarea "x"
type input "115114, г. Москва, Дербеневская наб., д. 7, стр. 2, пом. 22/1/3"
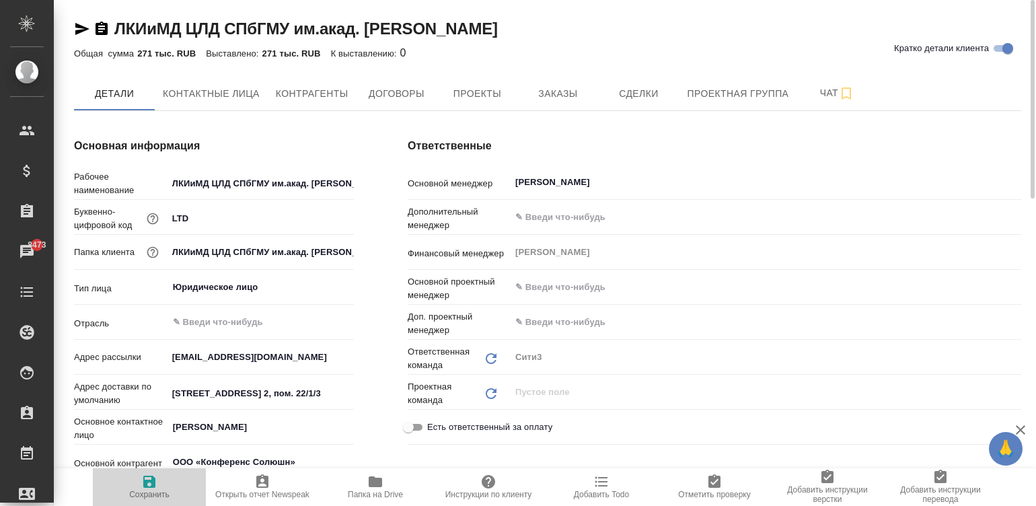
click at [148, 490] on span "Сохранить" at bounding box center [149, 494] width 40 height 9
type textarea "x"
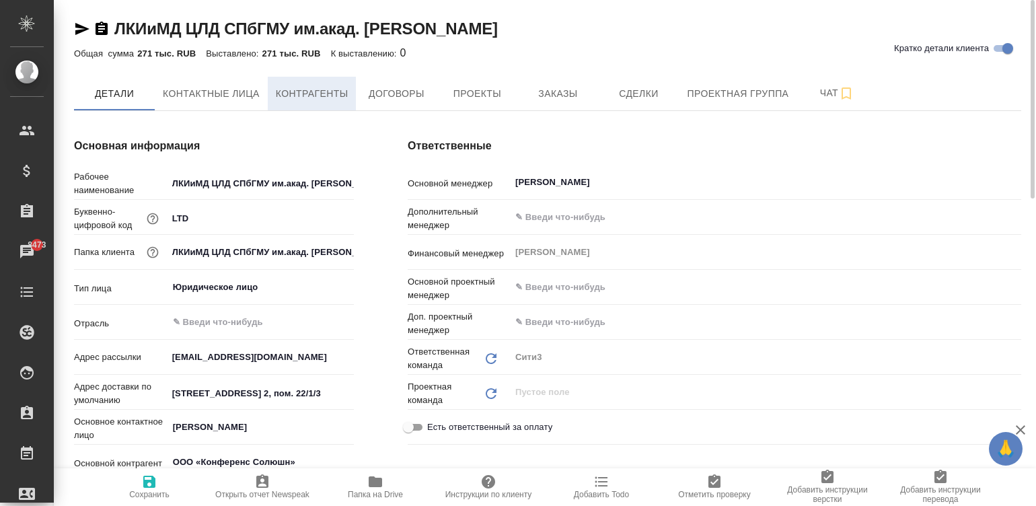
type textarea "x"
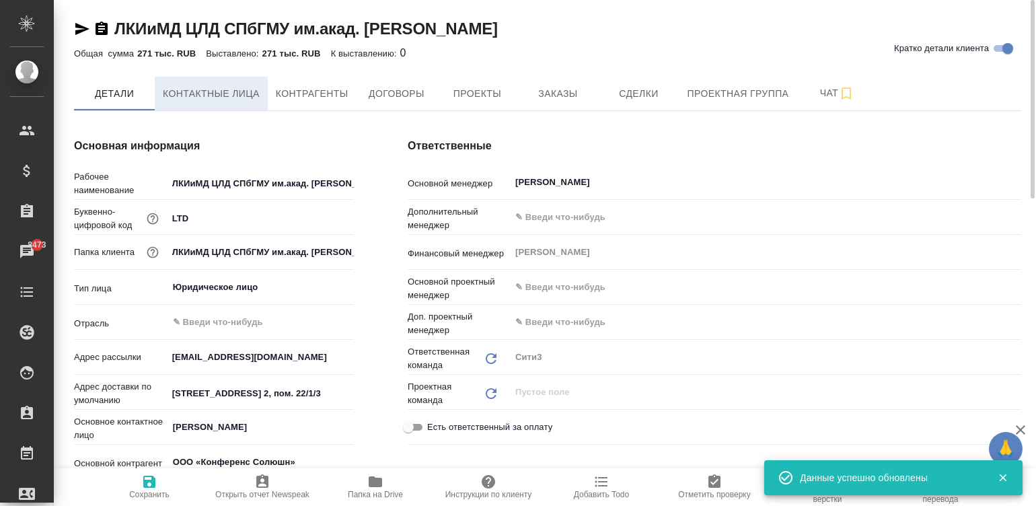
type textarea "x"
click at [200, 94] on span "Контактные лица" at bounding box center [211, 93] width 97 height 17
type textarea "x"
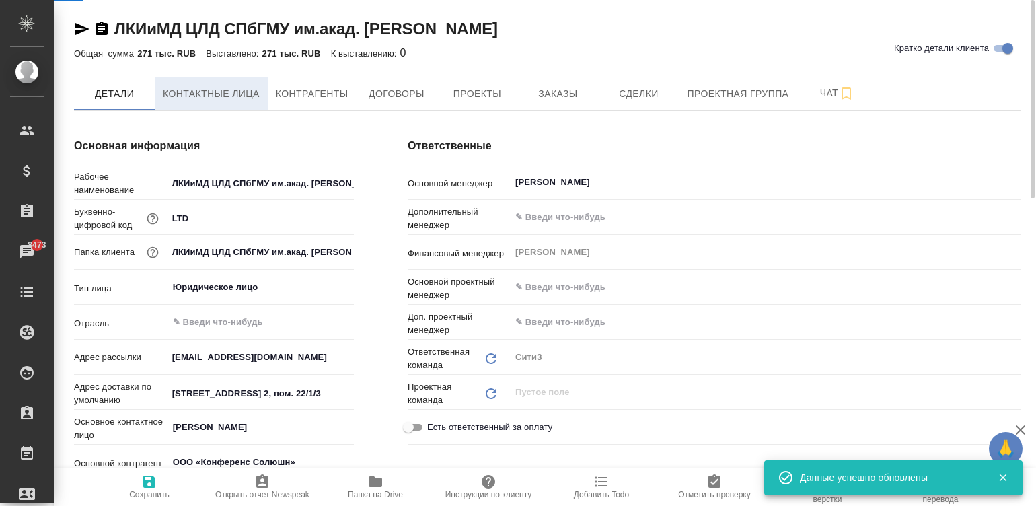
select select "RU"
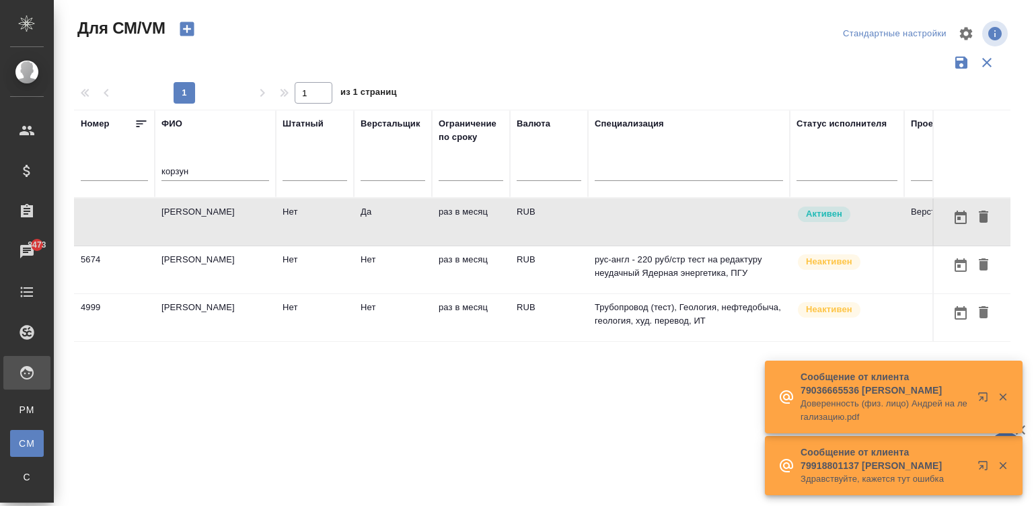
click at [204, 161] on div "корзун" at bounding box center [216, 173] width 108 height 33
click at [215, 171] on input "корзун" at bounding box center [216, 172] width 108 height 17
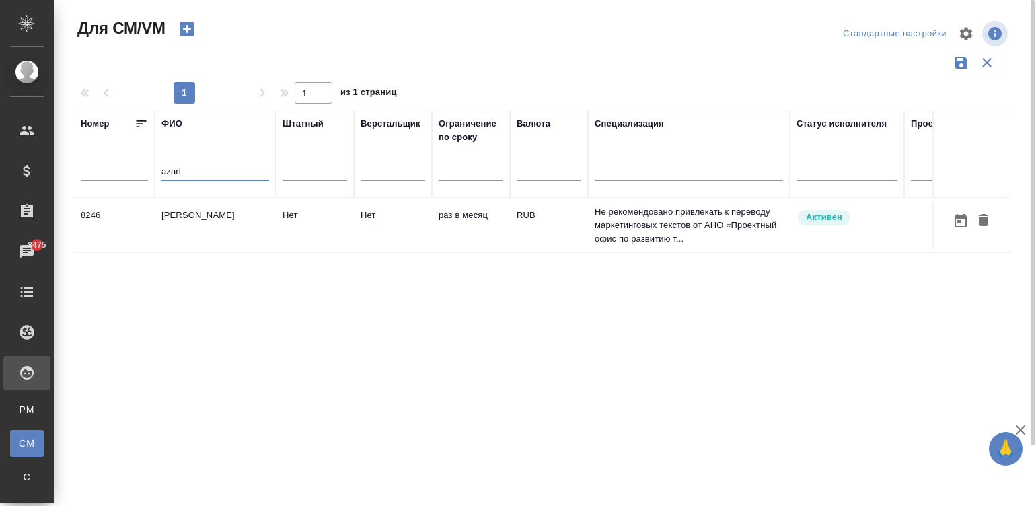
type input "azari"
click at [330, 235] on td "Нет" at bounding box center [315, 225] width 78 height 47
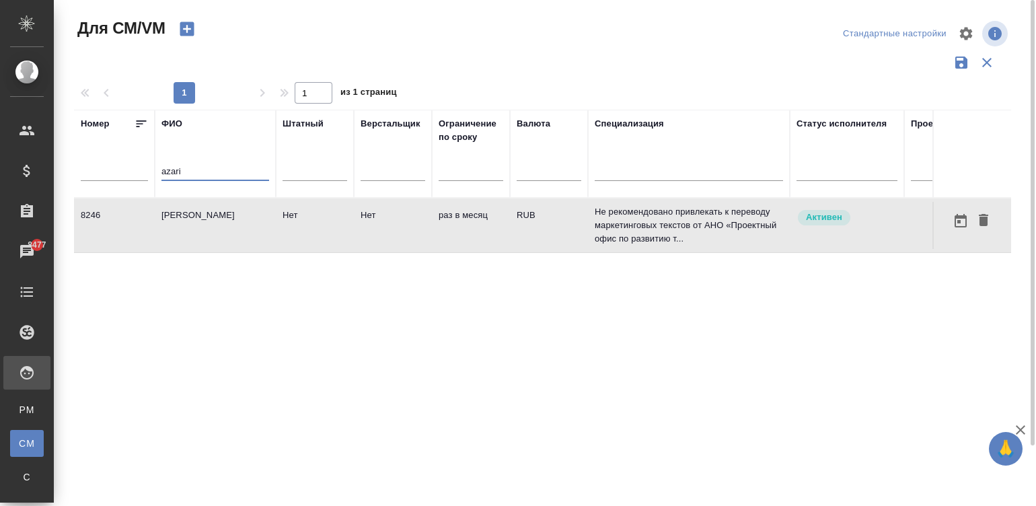
click at [201, 175] on input "azari" at bounding box center [216, 172] width 108 height 17
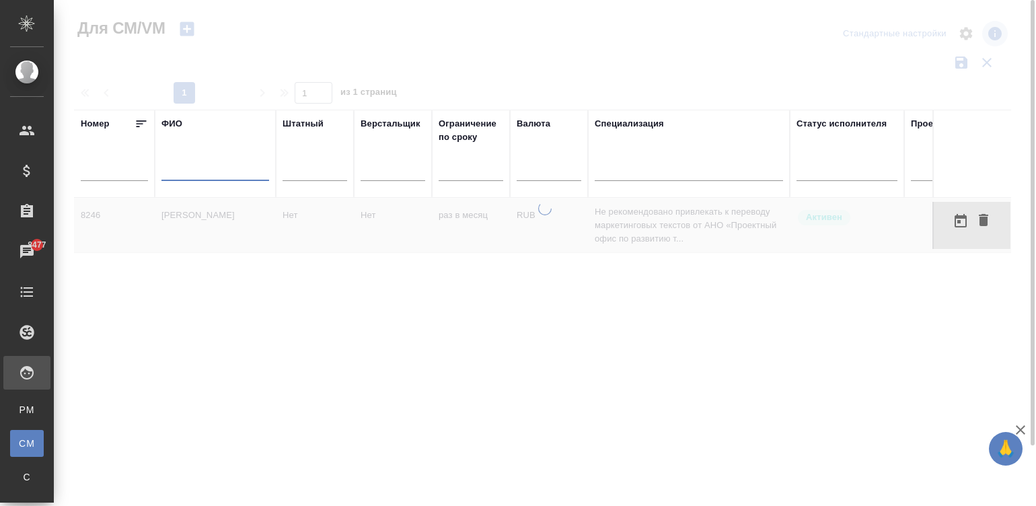
drag, startPoint x: 668, startPoint y: 228, endPoint x: 669, endPoint y: 308, distance: 80.1
click at [777, 259] on div at bounding box center [545, 354] width 983 height 304
click at [882, 294] on div at bounding box center [545, 354] width 983 height 304
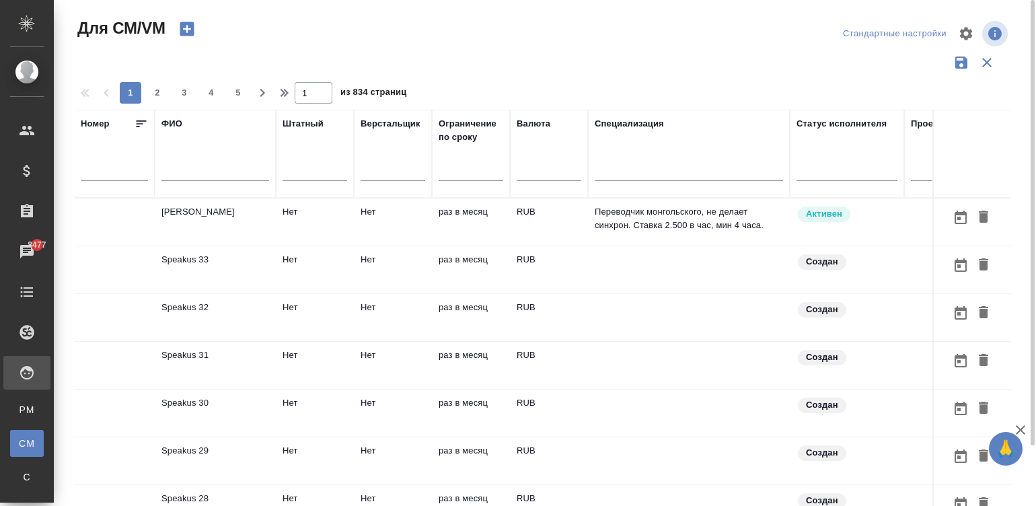
drag, startPoint x: 748, startPoint y: 217, endPoint x: 1013, endPoint y: 177, distance: 267.4
click at [1013, 177] on div "Номер ФИО Штатный Верстальщик Ограничение по сроку Валюта Специализация Статус …" at bounding box center [548, 352] width 948 height 485
drag, startPoint x: 754, startPoint y: 213, endPoint x: 743, endPoint y: 248, distance: 36.8
click at [982, 238] on tr "Балданцэрэн Амгалан Нет Нет раз в месяц RUB Переводчик монгольского, не делает …" at bounding box center [792, 223] width 1437 height 48
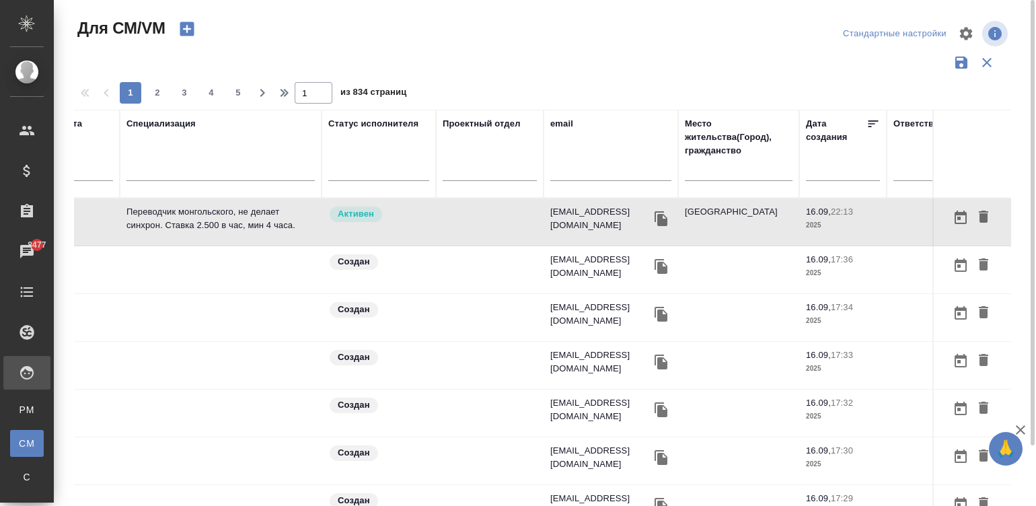
scroll to position [0, 471]
click at [626, 171] on input "text" at bounding box center [608, 172] width 121 height 17
paste input "maria.petrova@mail.ru"
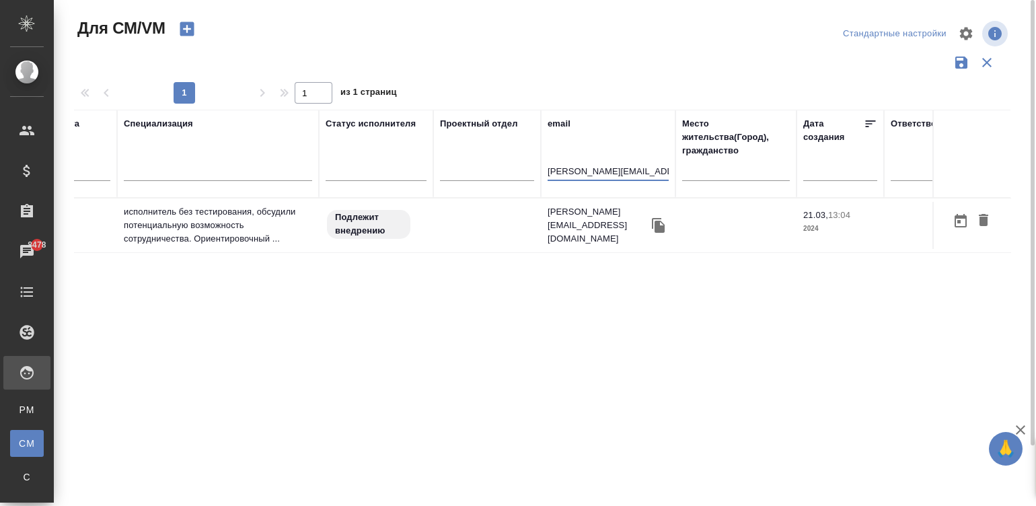
click at [468, 227] on td at bounding box center [487, 225] width 108 height 47
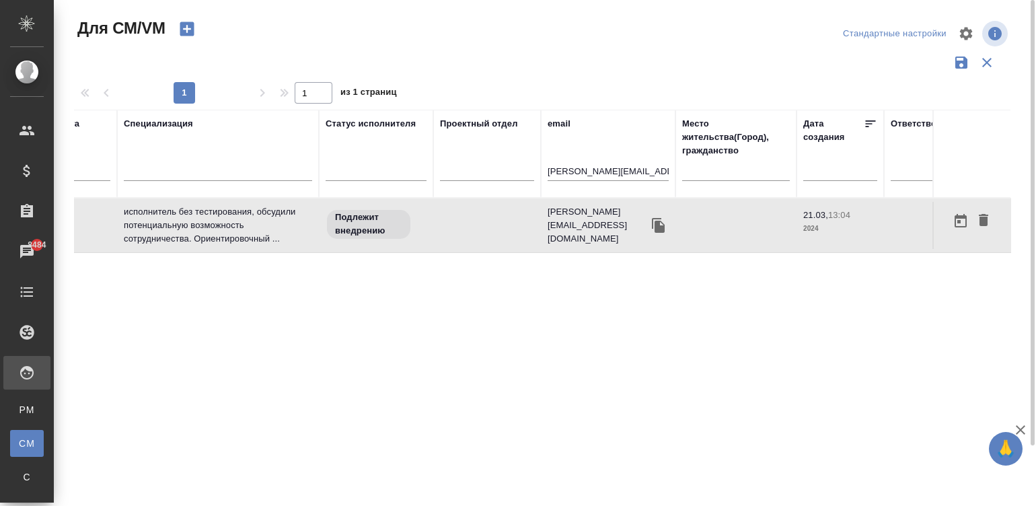
click at [575, 168] on input "maria.petrova@mail.ru" at bounding box center [608, 172] width 121 height 17
paste input "kafemulo@gmail.com"
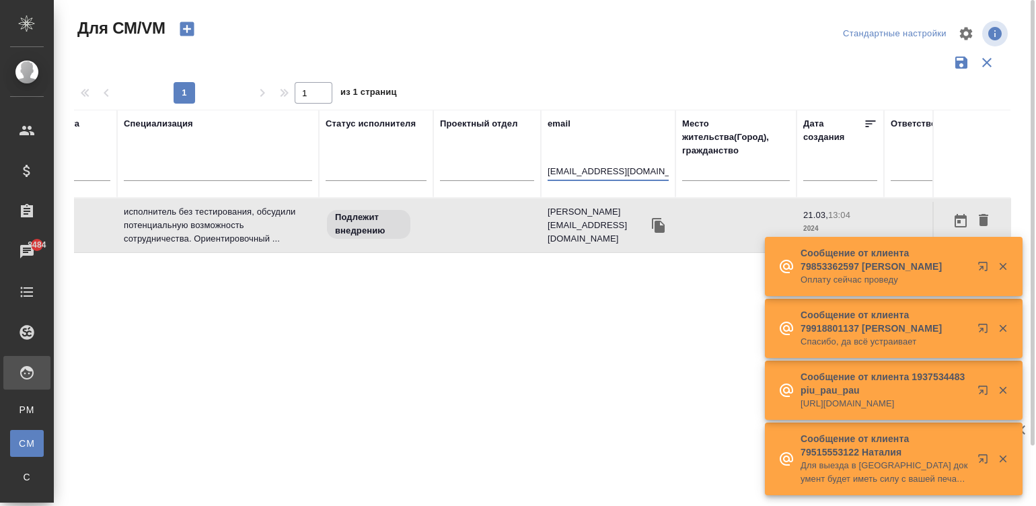
click at [575, 168] on input "kafemulo@gmail.com" at bounding box center [608, 172] width 121 height 17
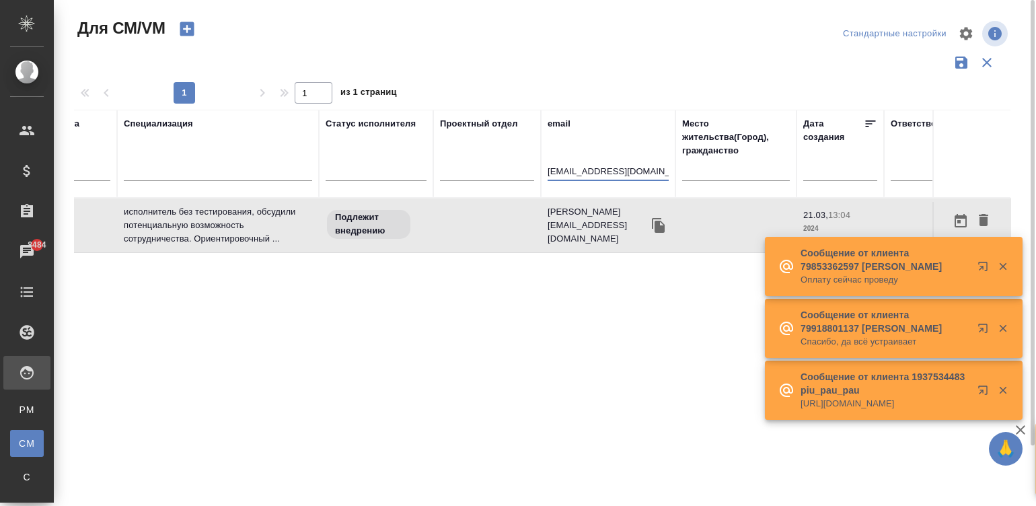
click at [575, 168] on input "kafemulo@gmail.com" at bounding box center [608, 172] width 121 height 17
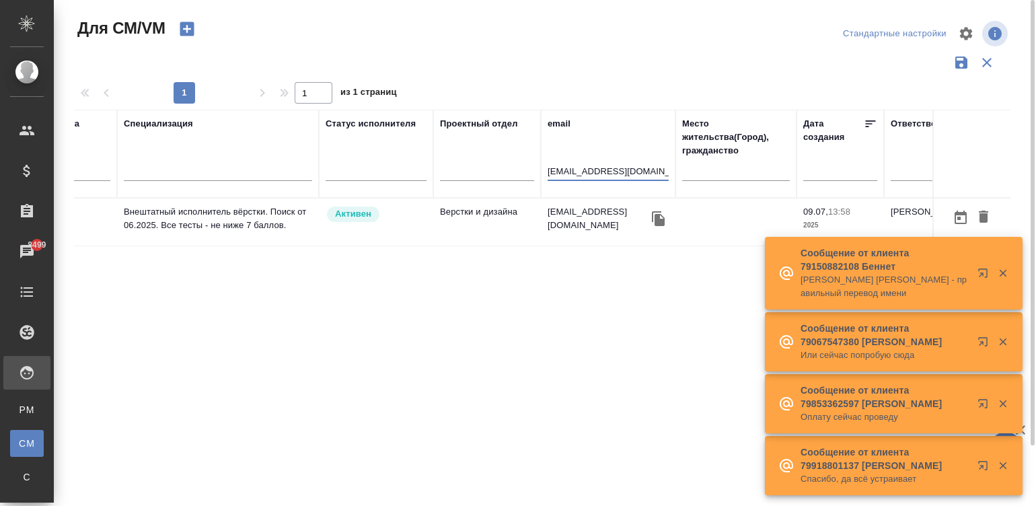
type input "kafemulo@gmail.com"
click at [394, 211] on div "Активен" at bounding box center [376, 214] width 101 height 18
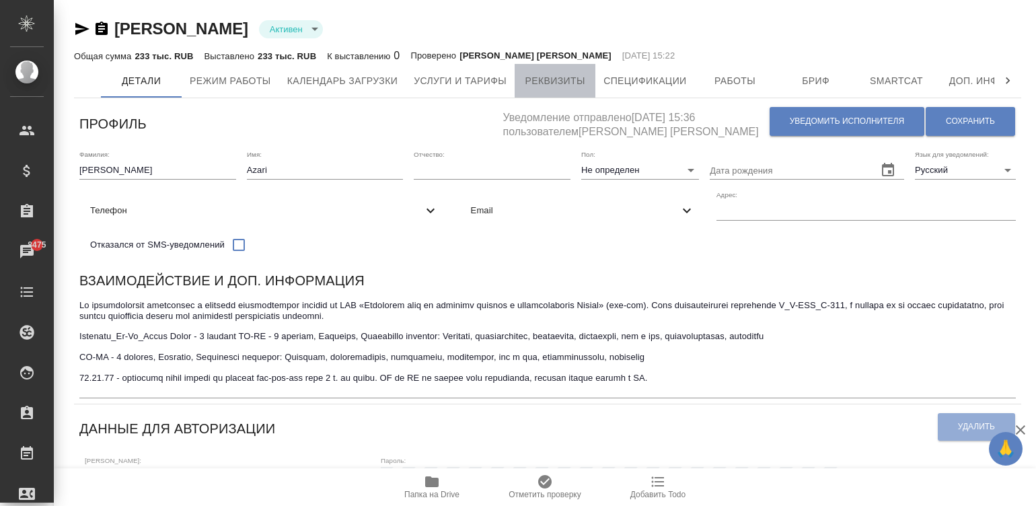
click at [561, 87] on span "Реквизиты" at bounding box center [555, 81] width 65 height 17
select select "10"
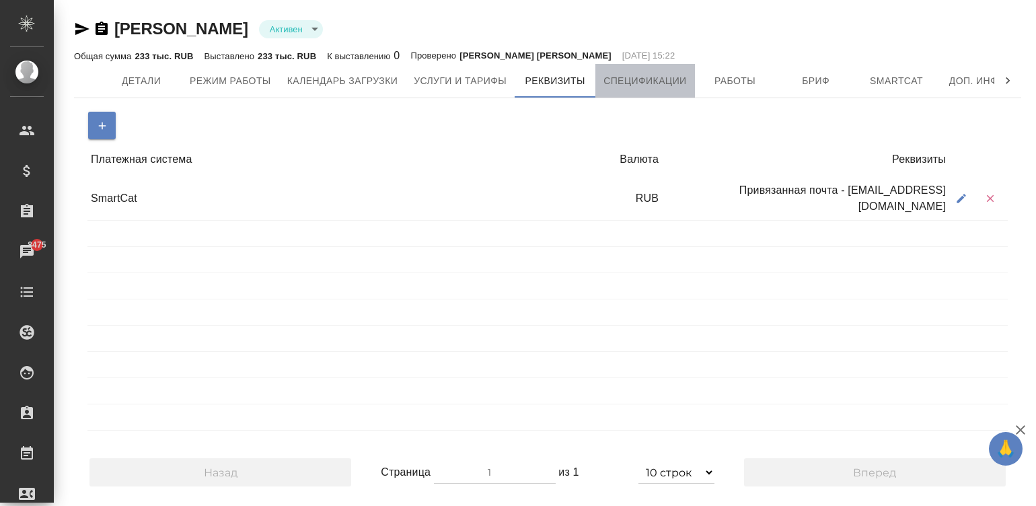
click at [622, 85] on span "Спецификации" at bounding box center [645, 81] width 83 height 17
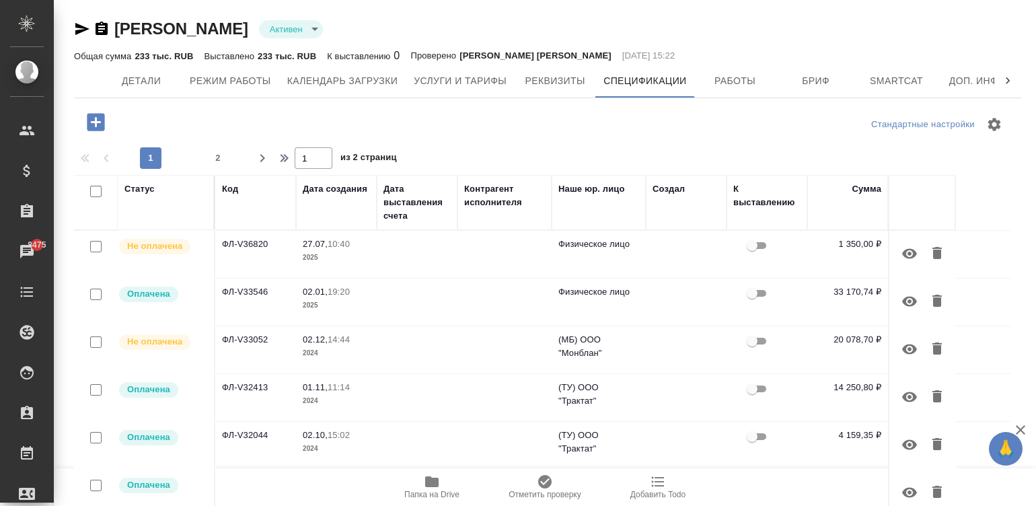
click at [327, 254] on p "2025" at bounding box center [336, 257] width 67 height 13
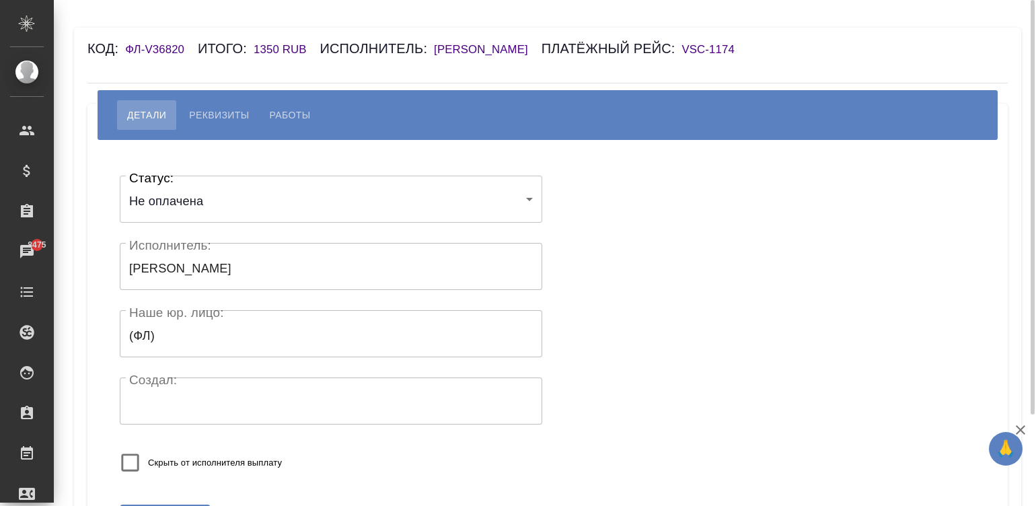
click at [296, 112] on span "Работы" at bounding box center [290, 115] width 41 height 16
select select "10"
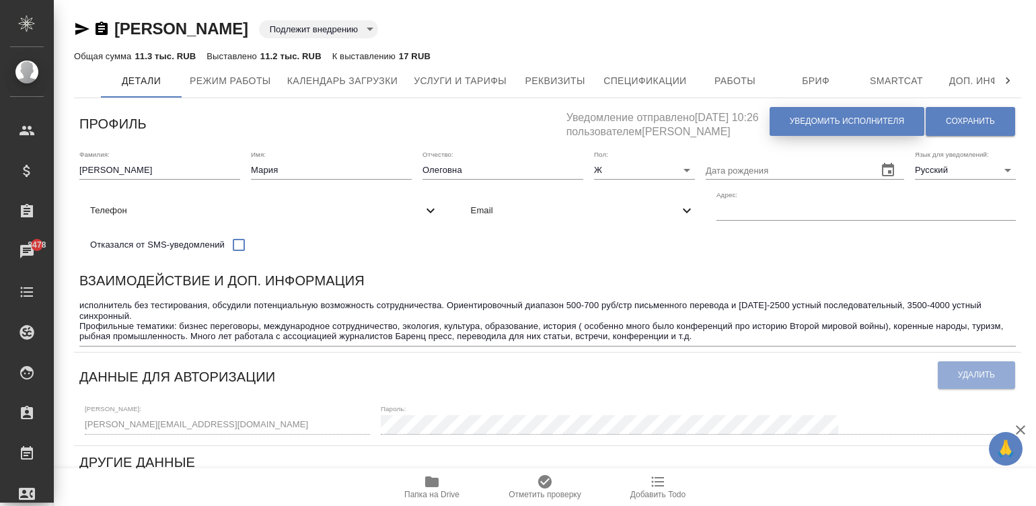
click at [821, 121] on span "Уведомить исполнителя" at bounding box center [847, 121] width 114 height 11
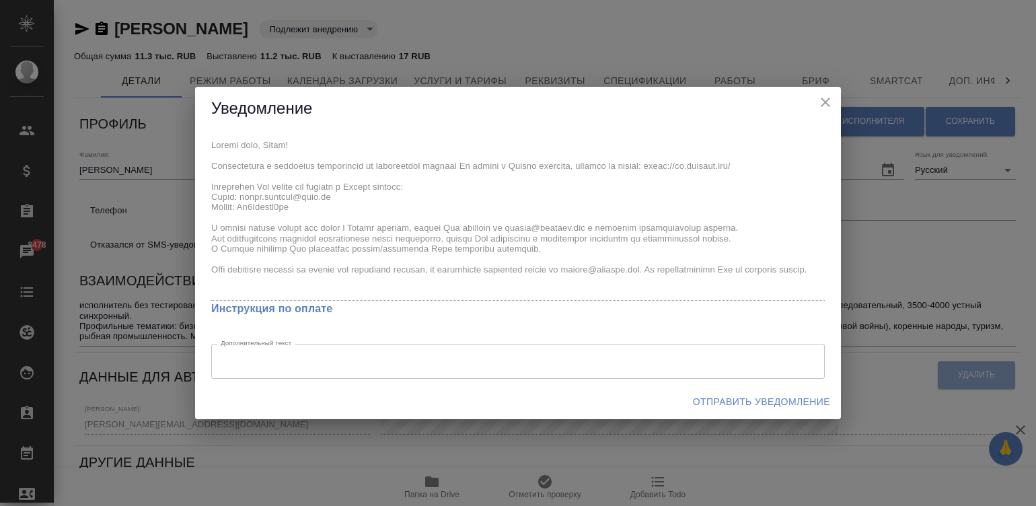
click at [192, 124] on div "Уведомление x Инструкция по оплате Дополнительный текст x Дополнительный текст …" at bounding box center [518, 253] width 1036 height 506
click at [715, 396] on span "Отправить уведомление" at bounding box center [761, 402] width 137 height 17
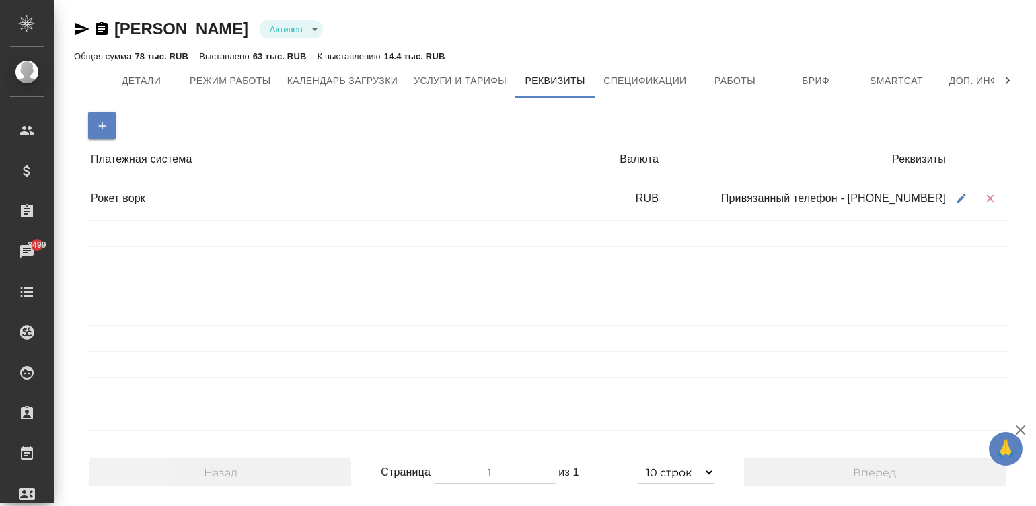
select select "10"
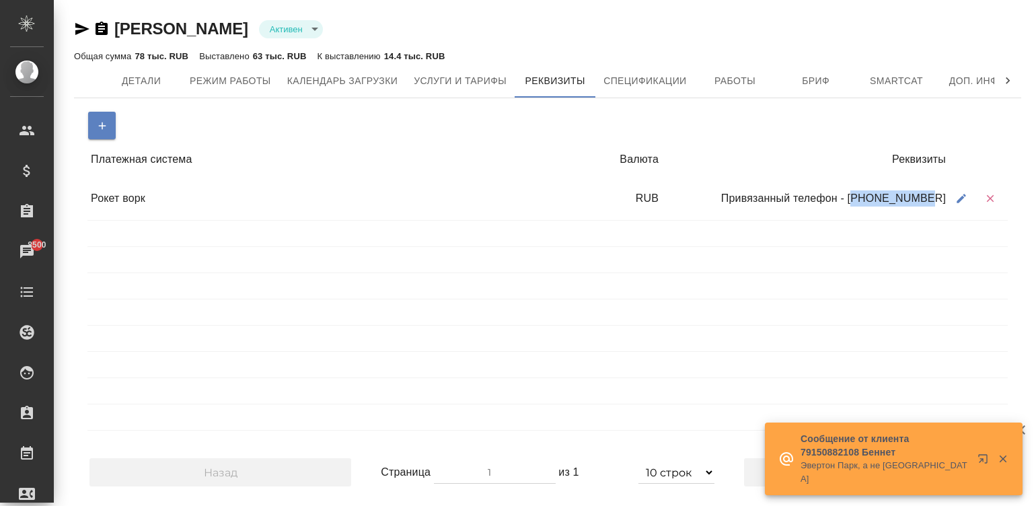
drag, startPoint x: 946, startPoint y: 200, endPoint x: 880, endPoint y: 200, distance: 65.3
click at [880, 200] on div "Привязанный телефон - +79106819408" at bounding box center [805, 199] width 287 height 26
copy div "79106819408"
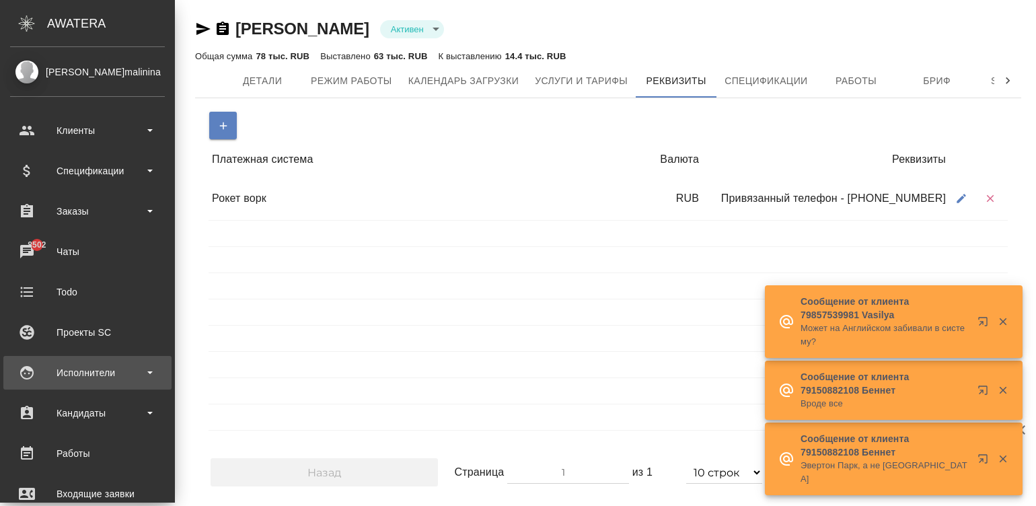
click at [24, 377] on div "Исполнители" at bounding box center [87, 373] width 155 height 20
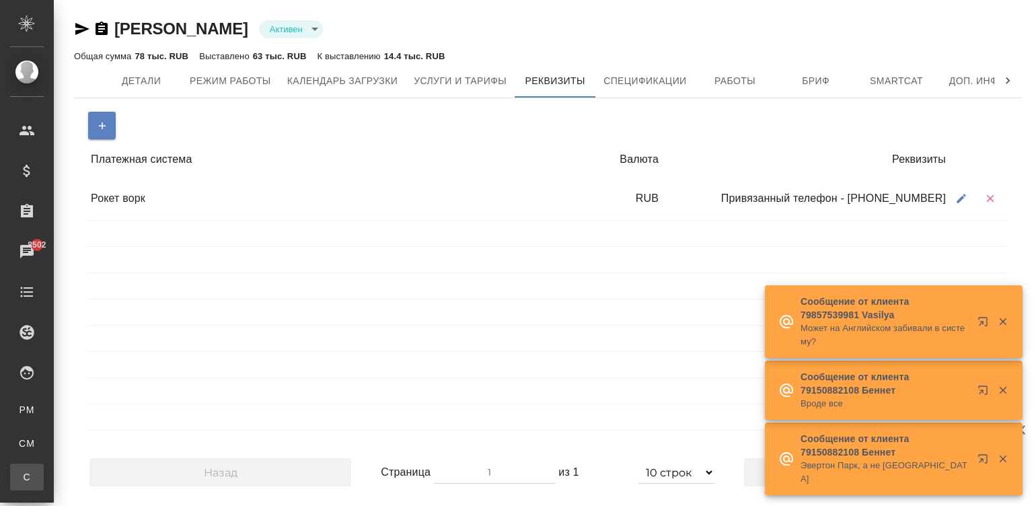
click at [20, 476] on div "Спецификации" at bounding box center [10, 476] width 20 height 13
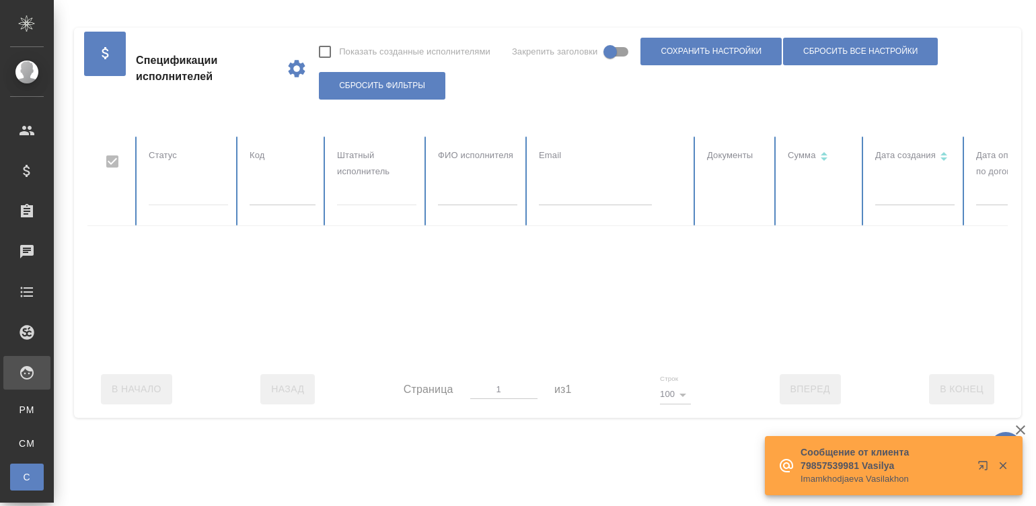
click at [272, 192] on div at bounding box center [807, 249] width 1441 height 224
click at [272, 192] on input "text" at bounding box center [283, 195] width 66 height 19
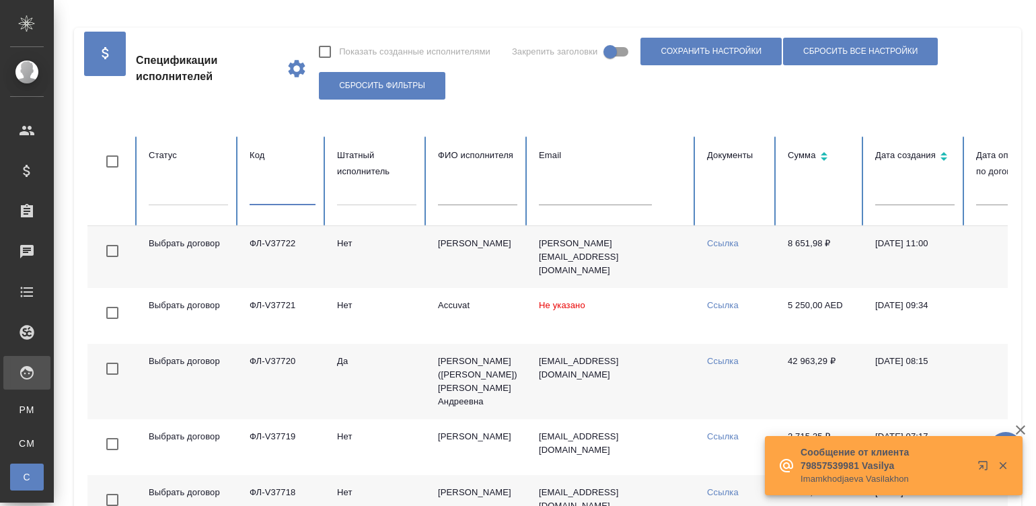
checkbox input "false"
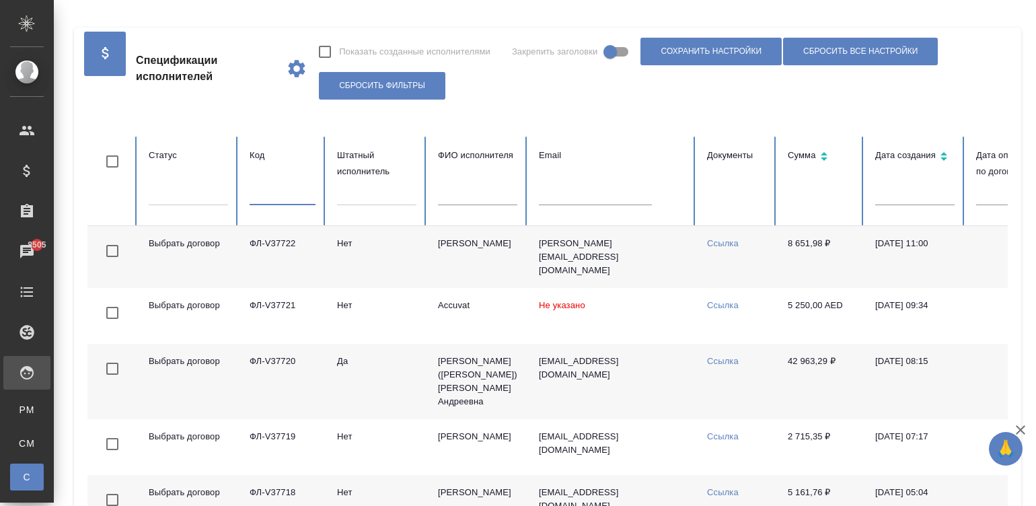
click at [272, 192] on input "text" at bounding box center [283, 195] width 66 height 19
paste input "ФЛ-V36817"
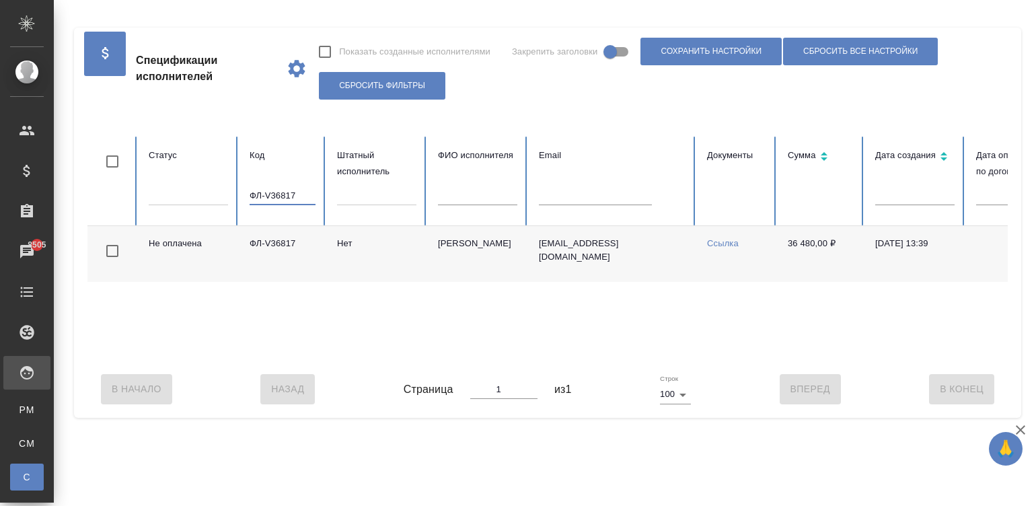
scroll to position [0, 520]
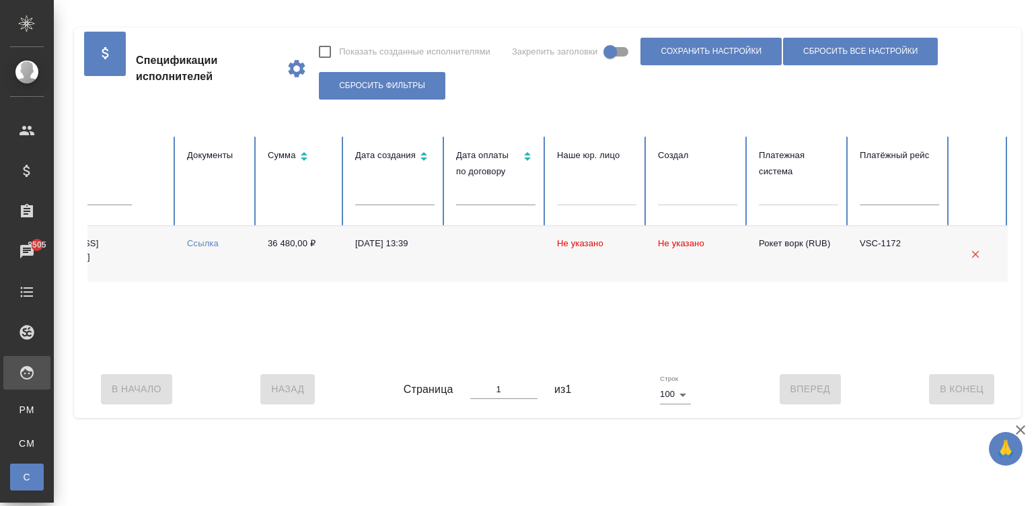
click at [506, 252] on td at bounding box center [495, 254] width 101 height 56
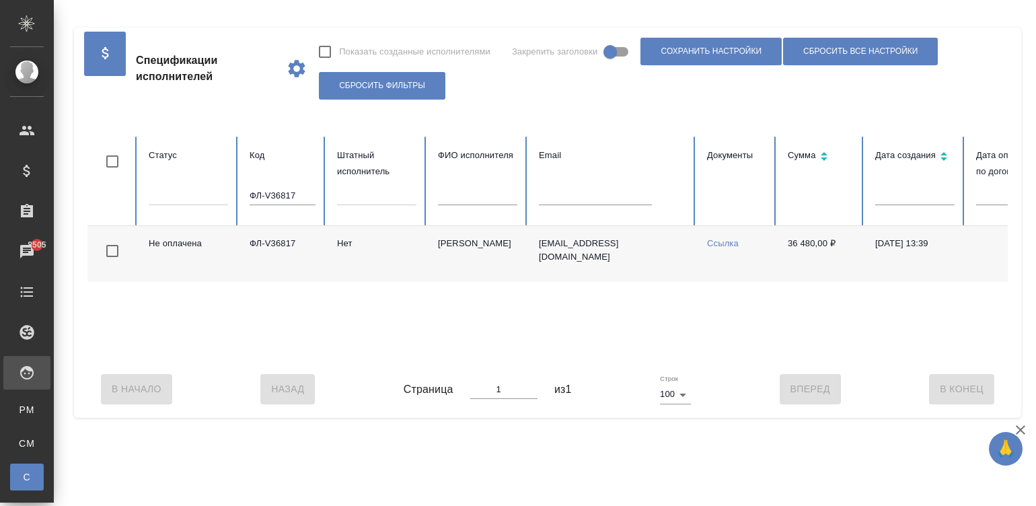
click at [281, 192] on input "ФЛ-V36817" at bounding box center [283, 195] width 66 height 19
paste input "57"
type input "ФЛ-V36857"
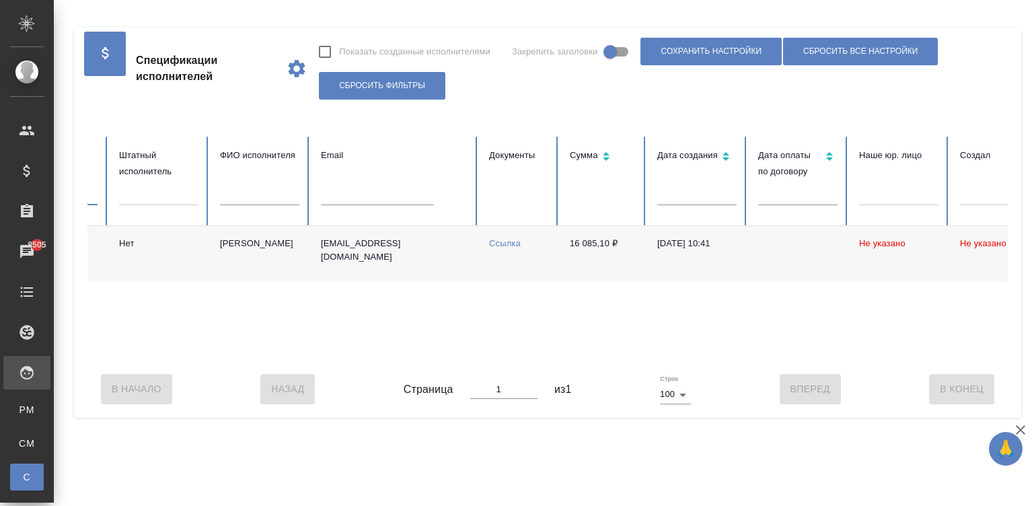
scroll to position [0, 211]
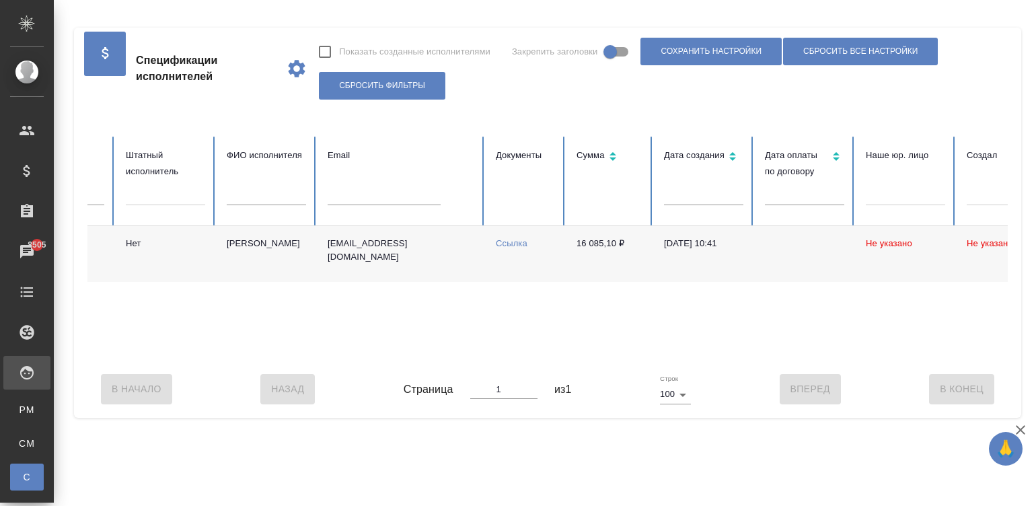
click at [377, 262] on td "daryasta@yandex.ru" at bounding box center [401, 254] width 168 height 56
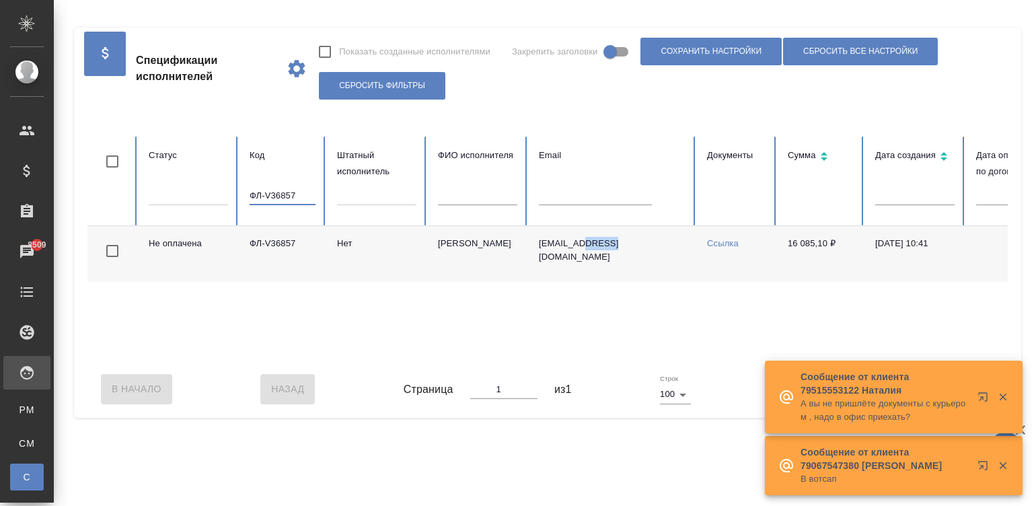
click at [275, 189] on input "ФЛ-V36857" at bounding box center [283, 195] width 66 height 19
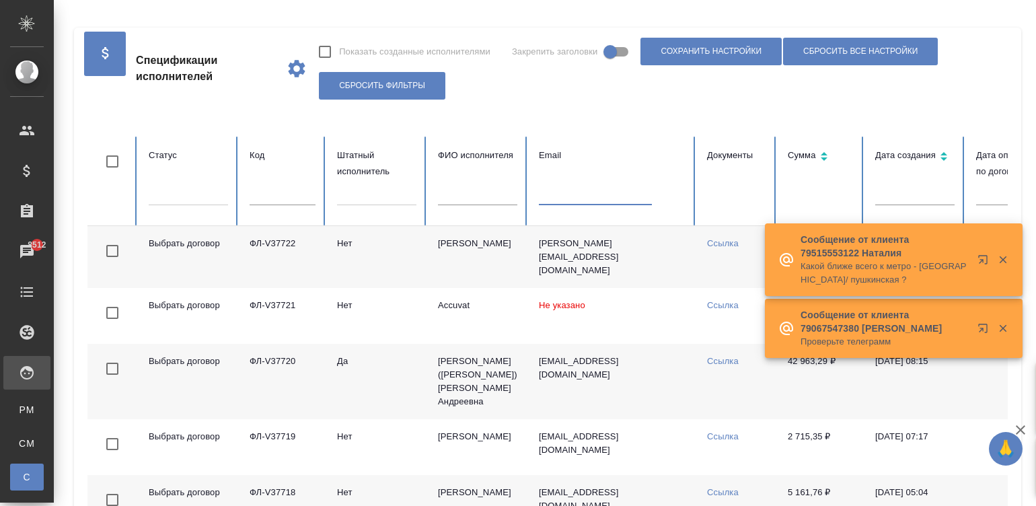
click at [572, 195] on input "text" at bounding box center [595, 195] width 113 height 19
paste input "lenlakt2000@mail.ru"
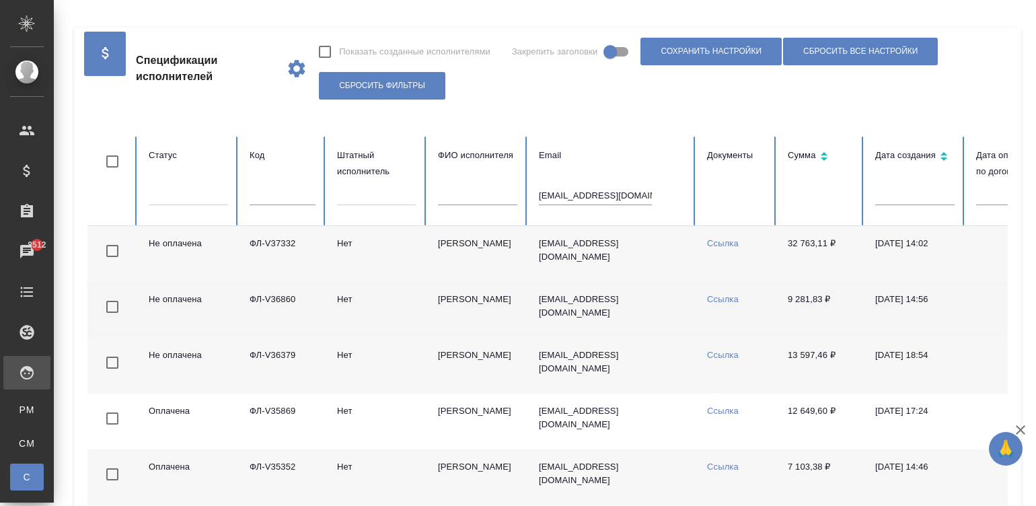
click at [772, 314] on td "Ссылка" at bounding box center [737, 310] width 81 height 56
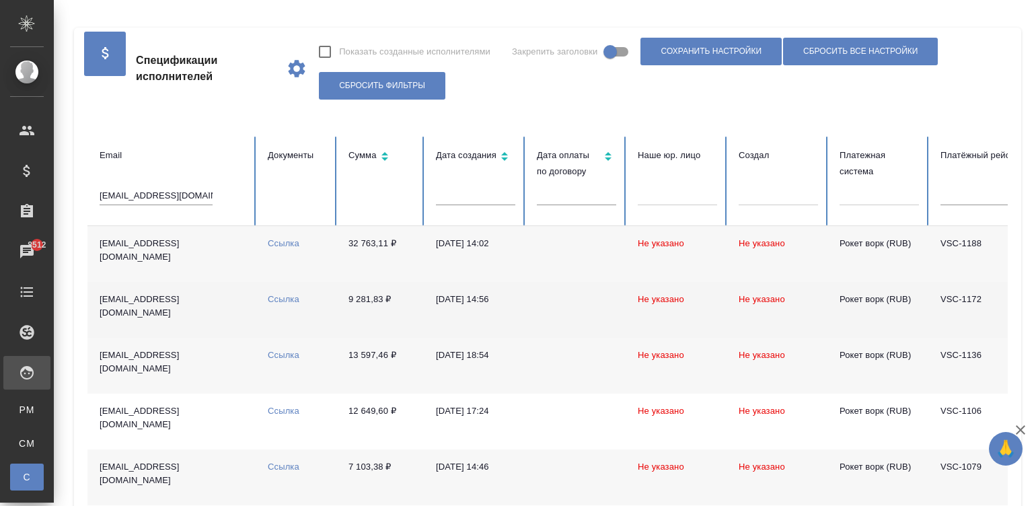
scroll to position [0, 471]
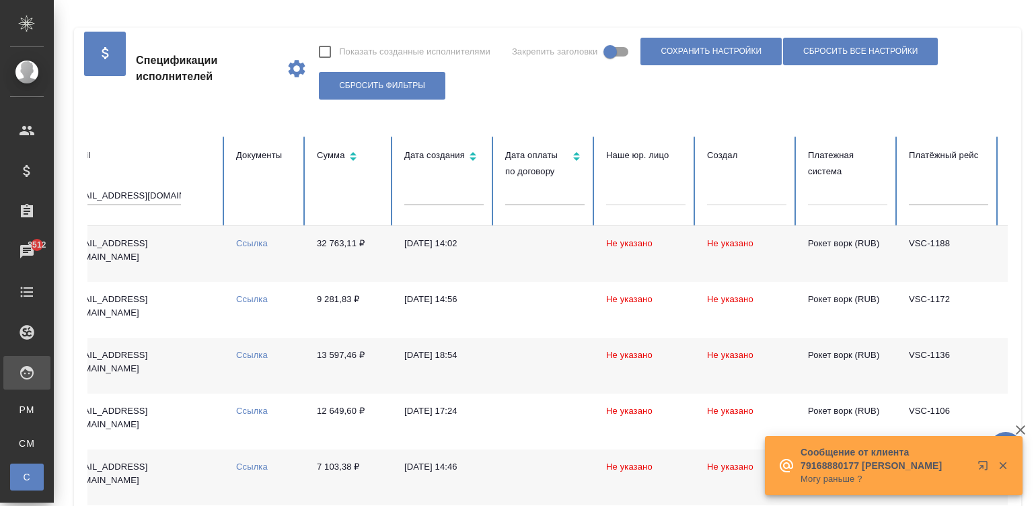
click at [464, 254] on td "29.08.2025, 14:02" at bounding box center [444, 254] width 101 height 56
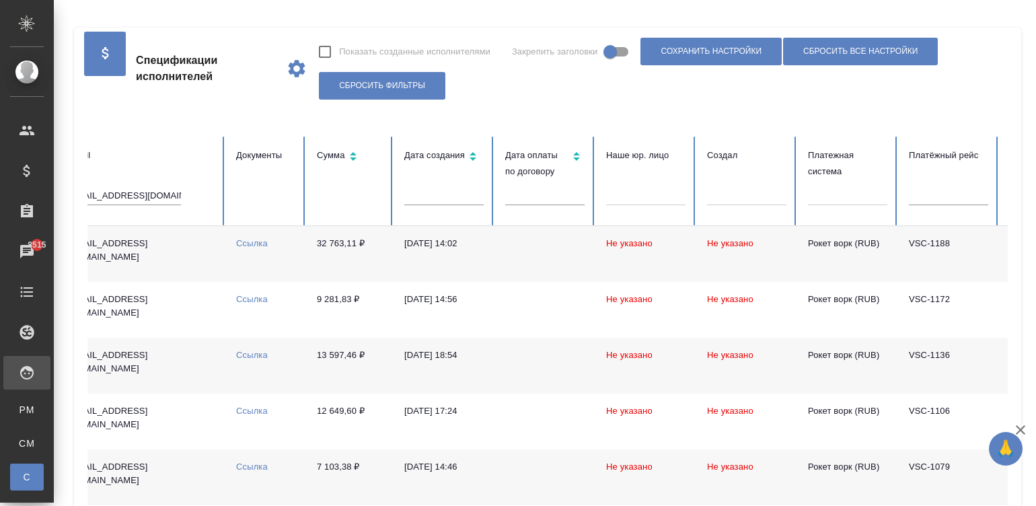
click at [489, 371] on td "29.06.2025, 18:54" at bounding box center [444, 366] width 101 height 56
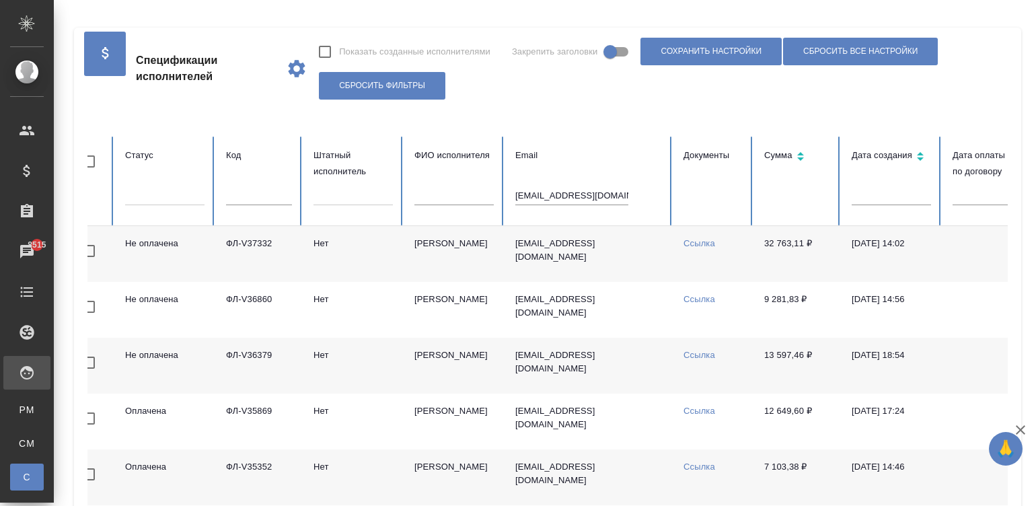
scroll to position [0, 0]
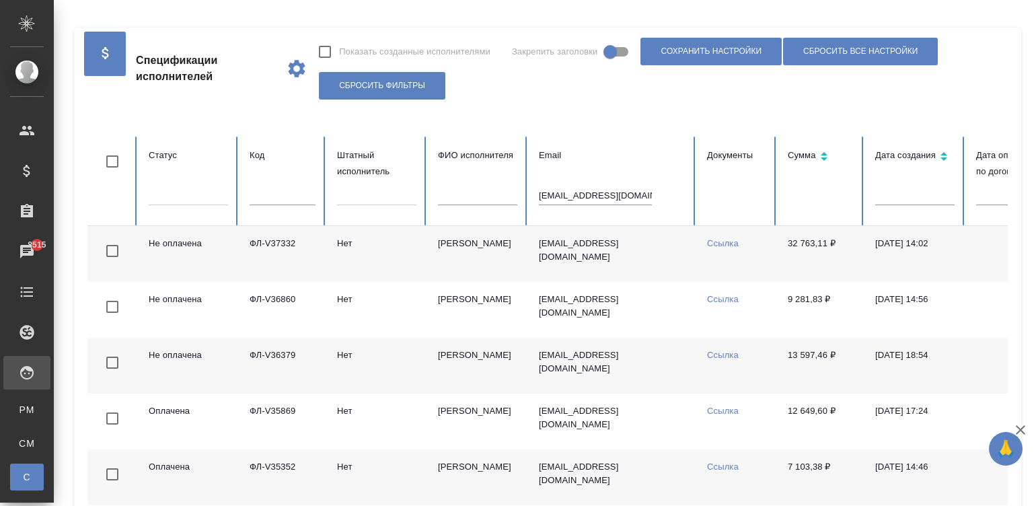
click at [390, 363] on td "Нет" at bounding box center [376, 366] width 101 height 56
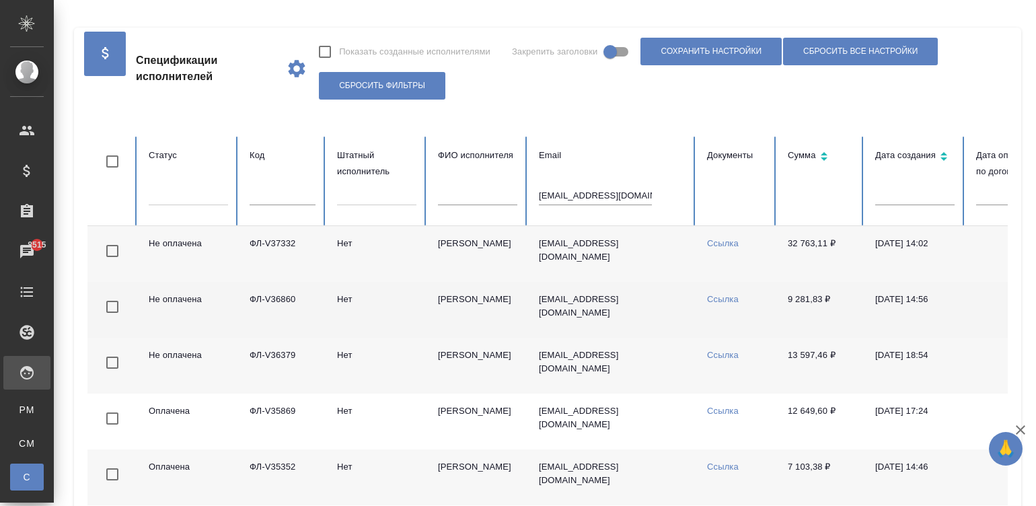
click at [624, 312] on td "Lenlakt2000@mail.ru" at bounding box center [612, 310] width 168 height 56
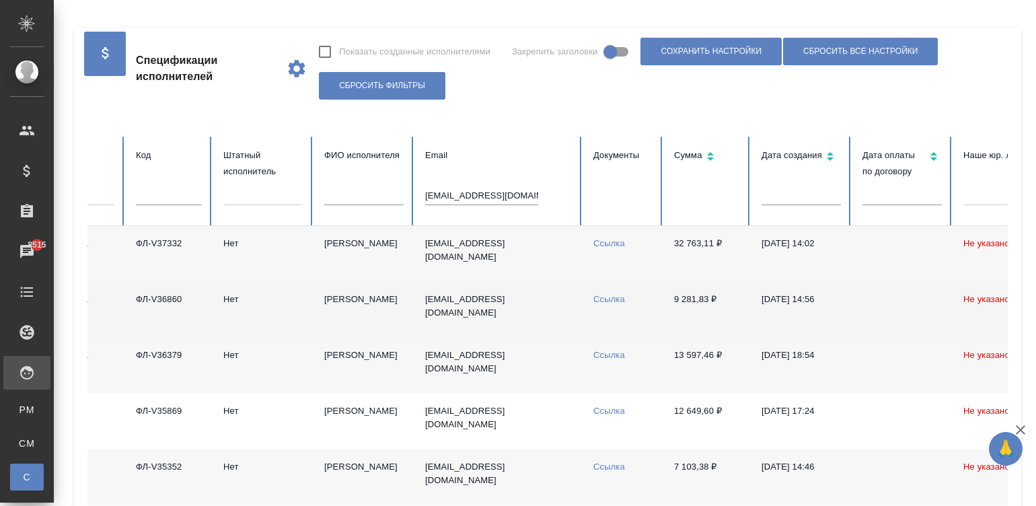
scroll to position [0, 83]
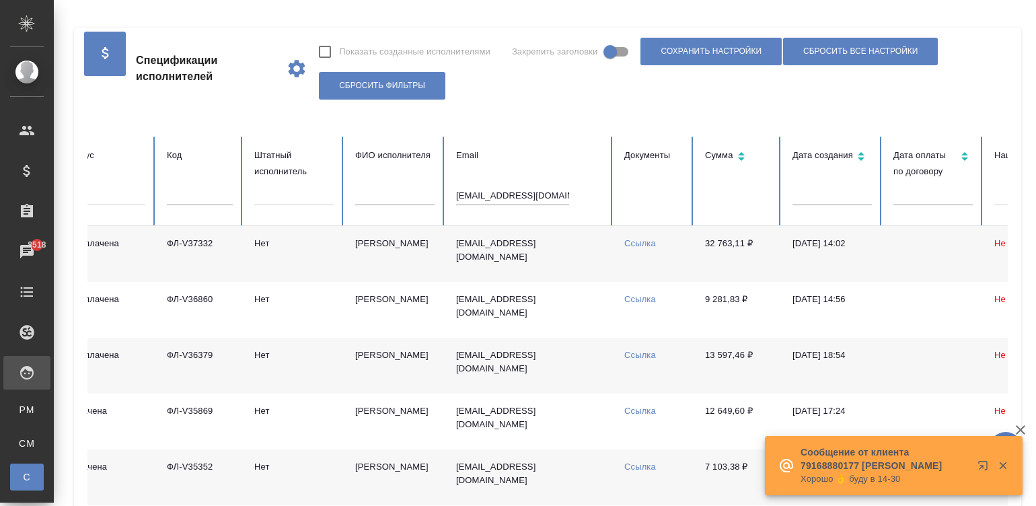
click at [495, 201] on input "lenlakt2000@mail.ru" at bounding box center [512, 195] width 113 height 19
click at [522, 197] on input "lenlakt2000@mail.ru" at bounding box center [512, 195] width 113 height 19
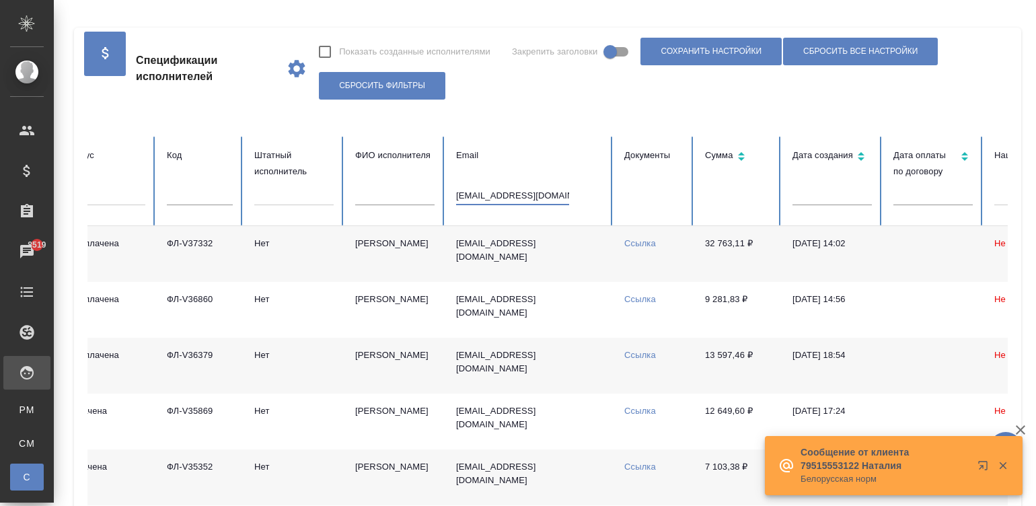
paste input "ФЛ-V36903"
type input "ФЛ-V36903"
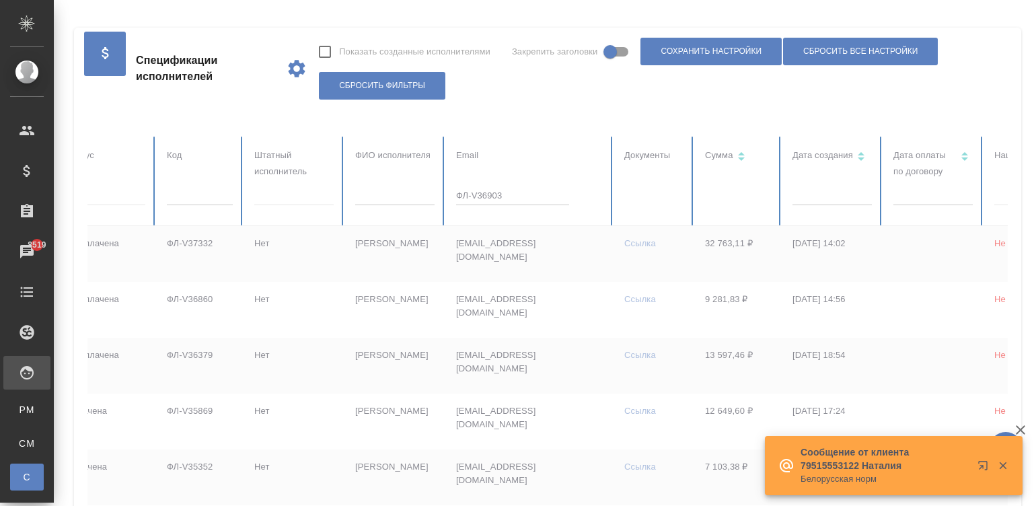
checkbox input "true"
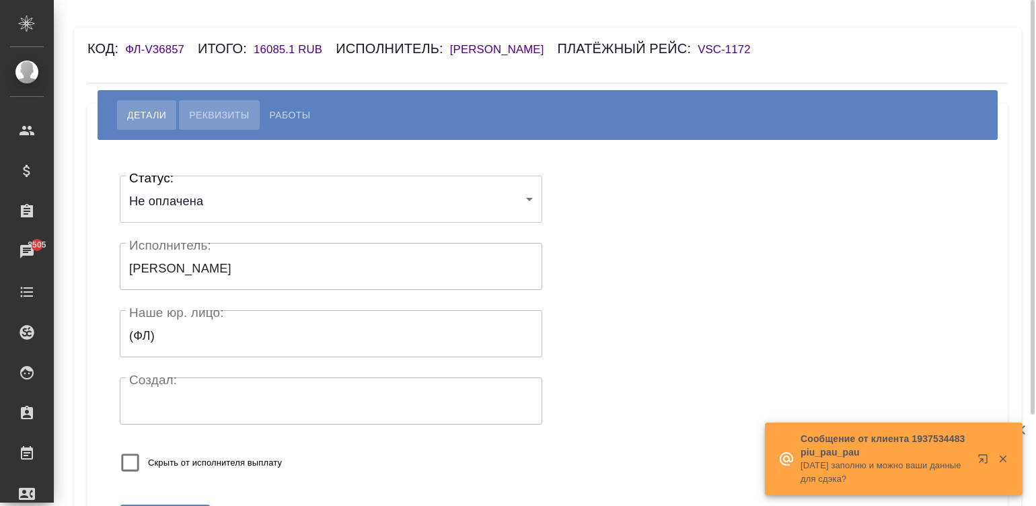
click at [214, 121] on span "Реквизиты" at bounding box center [219, 115] width 60 height 16
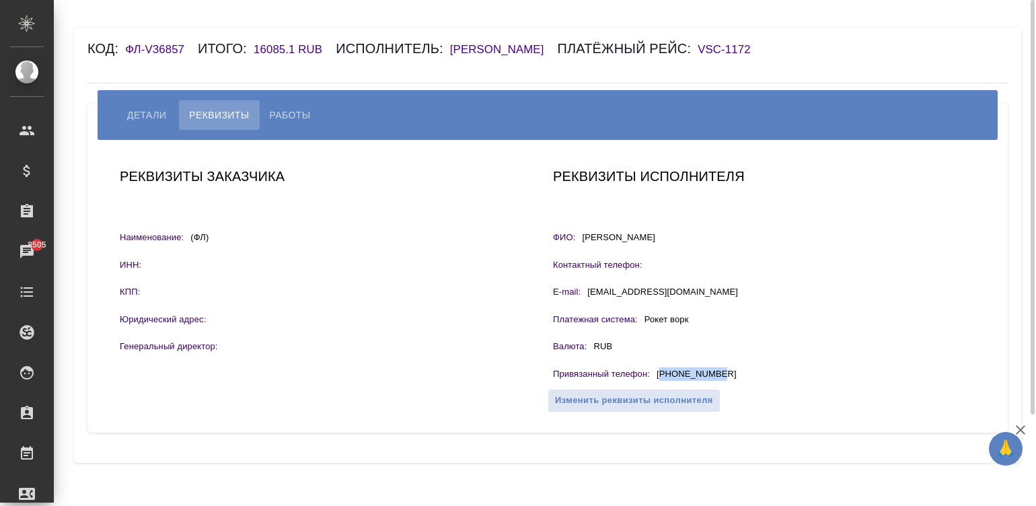
drag, startPoint x: 746, startPoint y: 369, endPoint x: 663, endPoint y: 375, distance: 83.6
click at [663, 375] on div "Привязанный телефон : +79153107078" at bounding box center [764, 375] width 423 height 17
copy p "79153107078"
drag, startPoint x: 295, startPoint y: 48, endPoint x: 252, endPoint y: 47, distance: 43.1
click at [252, 47] on div "Код: ФЛ-V36857 Итого: 16085.1 RUB Исполнитель: Станкевич Дарья Сергеевна Платёж…" at bounding box center [470, 49] width 767 height 22
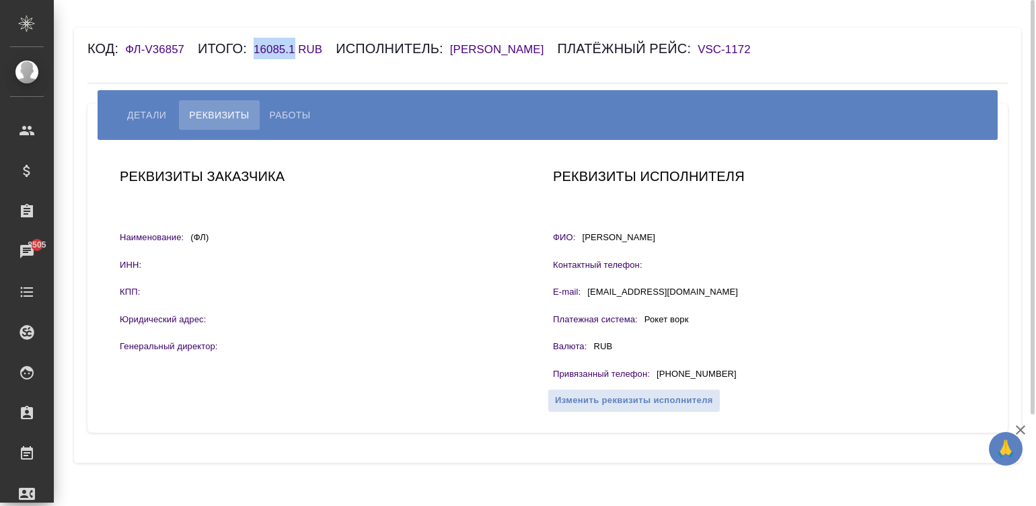
copy h6 "16085.1"
drag, startPoint x: 729, startPoint y: 392, endPoint x: 662, endPoint y: 392, distance: 68.0
click at [662, 384] on div "Привязанный телефон : [PHONE_NUMBER]" at bounding box center [764, 375] width 423 height 17
copy p "79155414394"
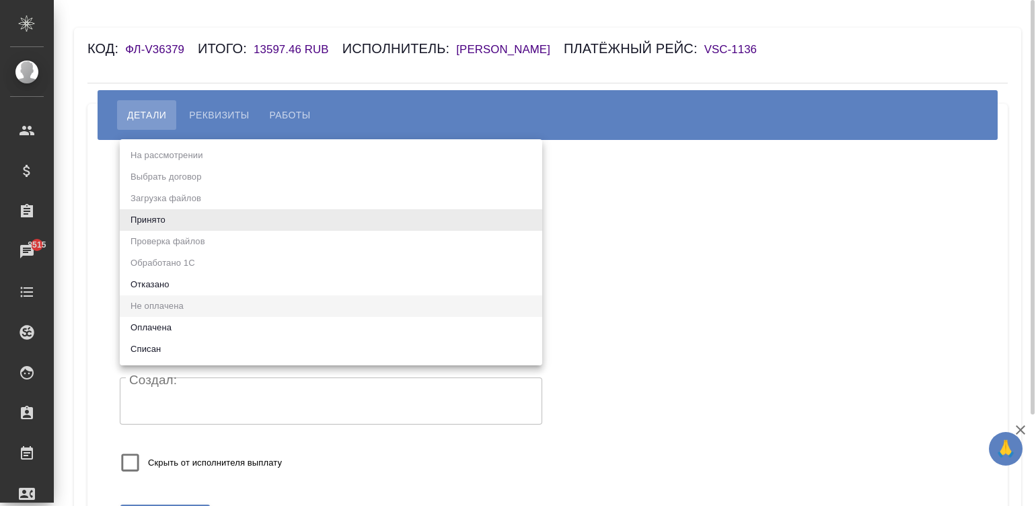
click at [226, 225] on body "🙏 .cls-1 fill:#fff; AWATERA [PERSON_NAME][PERSON_NAME] Спецификации Заказы 8515…" at bounding box center [518, 253] width 1036 height 506
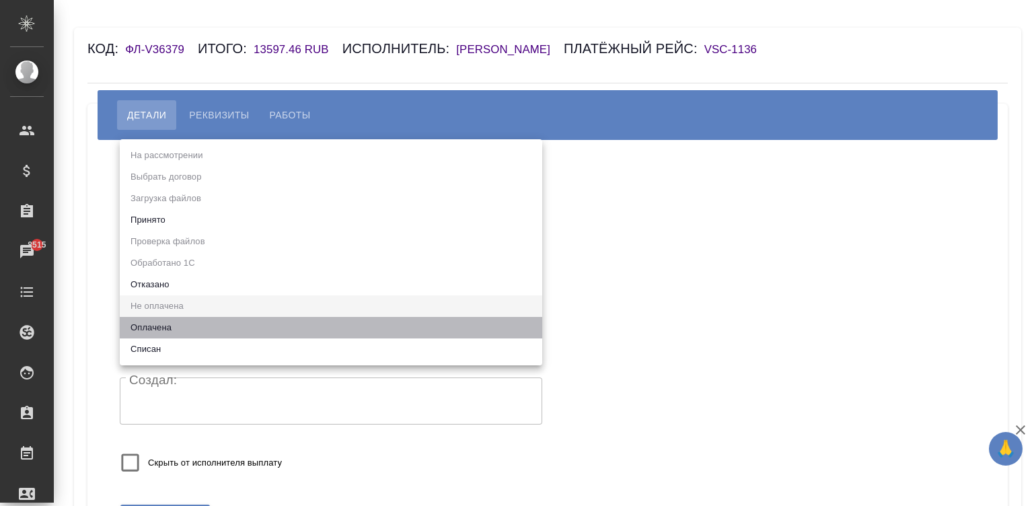
click at [149, 324] on li "Оплачена" at bounding box center [331, 328] width 423 height 22
type input "payed"
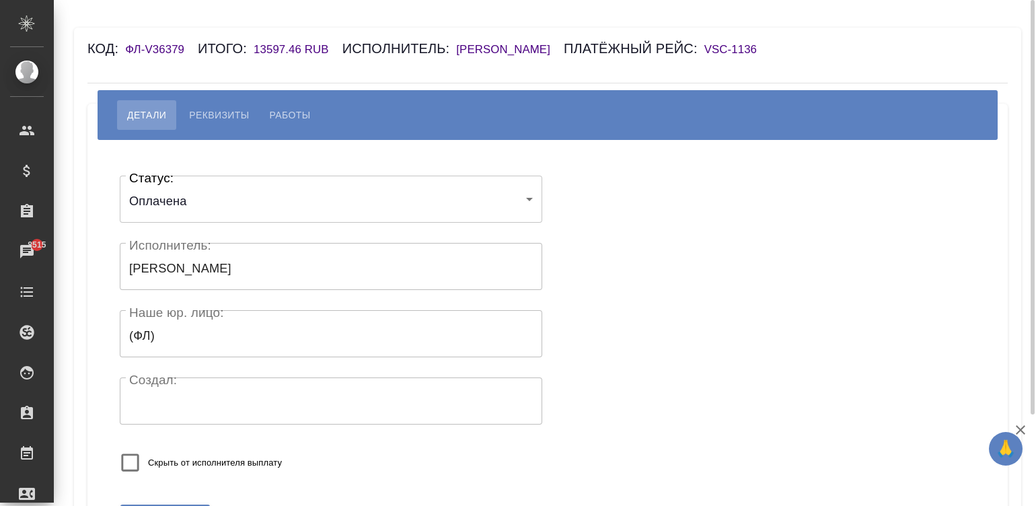
click at [571, 301] on div "Статус: Оплачена payed Статус: Исполнитель: [PERSON_NAME] Исполнитель: [PERSON_…" at bounding box center [547, 328] width 867 height 336
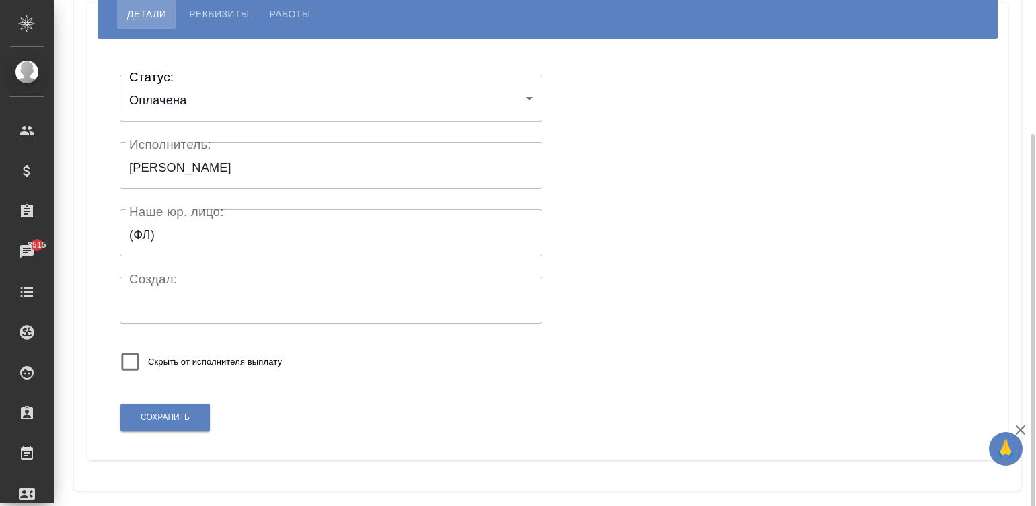
scroll to position [131, 0]
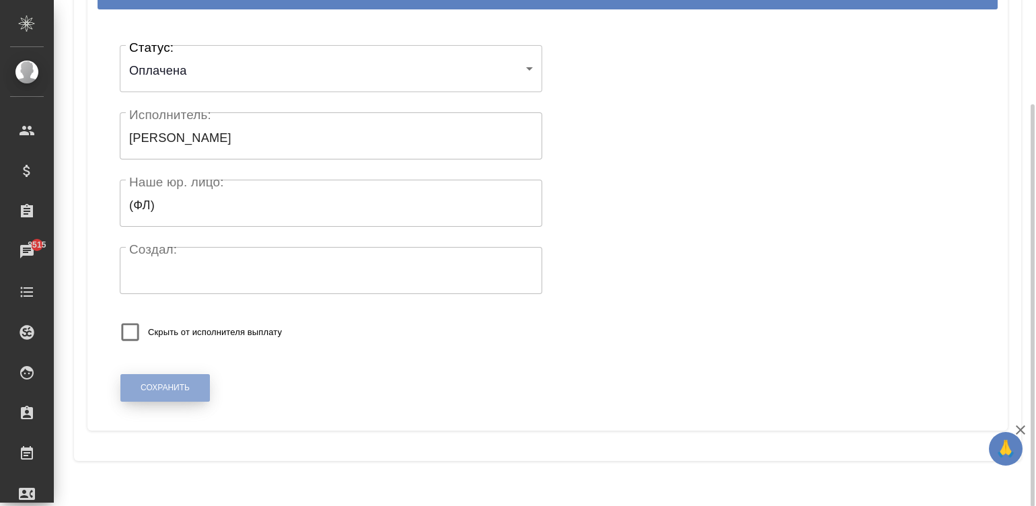
click at [161, 394] on span "Сохранить" at bounding box center [165, 387] width 49 height 11
